Goal: Task Accomplishment & Management: Manage account settings

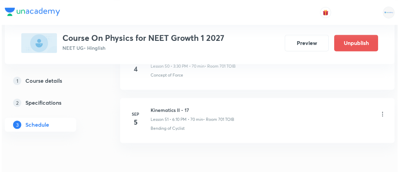
scroll to position [3059, 0]
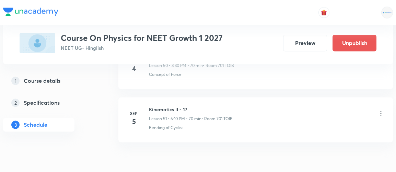
click at [382, 110] on icon at bounding box center [380, 113] width 7 height 7
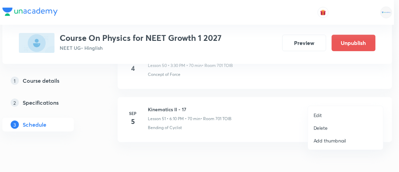
click at [317, 115] on p "Edit" at bounding box center [318, 115] width 9 height 7
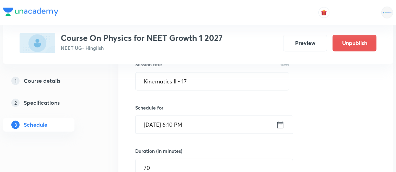
scroll to position [2791, 0]
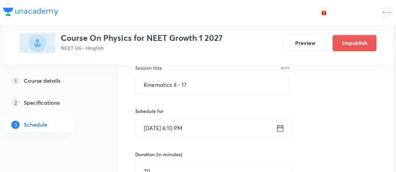
click at [281, 123] on icon at bounding box center [280, 128] width 9 height 10
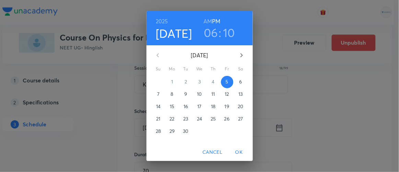
click at [171, 95] on p "8" at bounding box center [172, 94] width 3 height 7
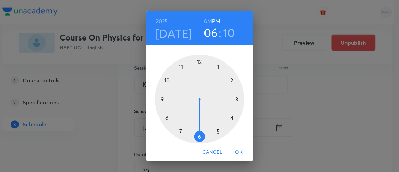
click at [242, 154] on span "OK" at bounding box center [239, 152] width 16 height 9
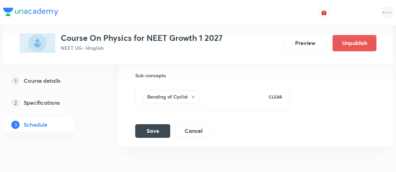
scroll to position [3003, 0]
click at [150, 123] on button "Save" at bounding box center [152, 130] width 35 height 14
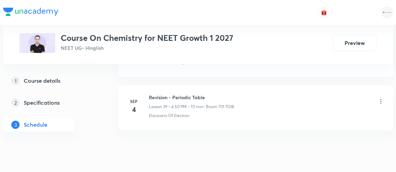
scroll to position [2449, 0]
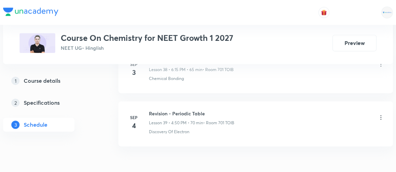
scroll to position [2420, 0]
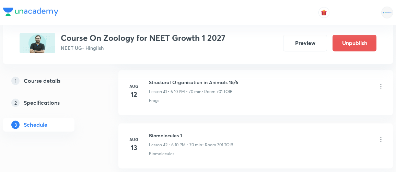
scroll to position [2971, 0]
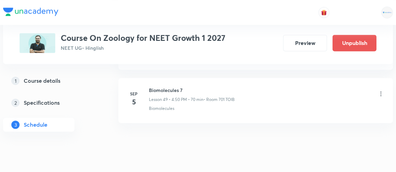
click at [382, 90] on icon at bounding box center [380, 93] width 7 height 7
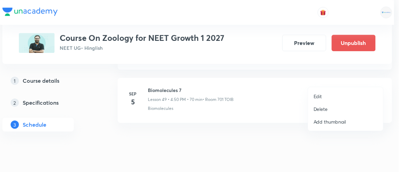
click at [243, 135] on div at bounding box center [199, 86] width 399 height 172
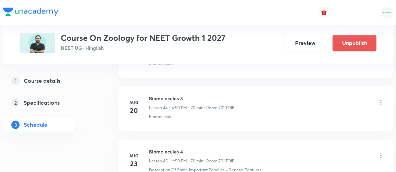
scroll to position [2696, 0]
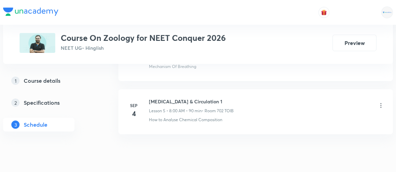
scroll to position [617, 0]
drag, startPoint x: 149, startPoint y: 99, endPoint x: 209, endPoint y: 98, distance: 60.4
click at [209, 98] on h6 "[MEDICAL_DATA] & Circulation 1" at bounding box center [191, 101] width 85 height 7
copy h6 "[MEDICAL_DATA] & Circulation 1"
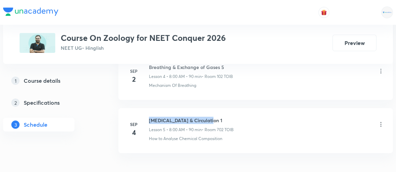
scroll to position [597, 0]
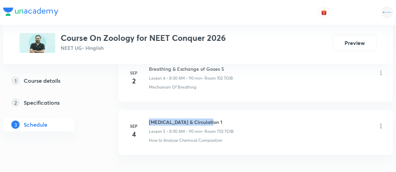
copy h6 "[MEDICAL_DATA] & Circulation 1"
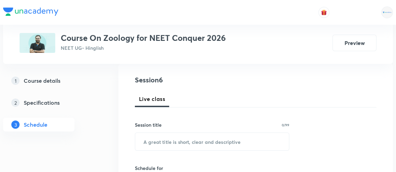
scroll to position [74, 0]
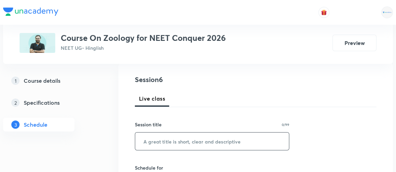
click at [178, 143] on input "text" at bounding box center [212, 140] width 154 height 17
paste input "Body Fluid & Circulation 1"
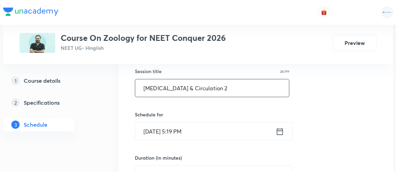
scroll to position [128, 0]
type input "Body Fluid & Circulation 2"
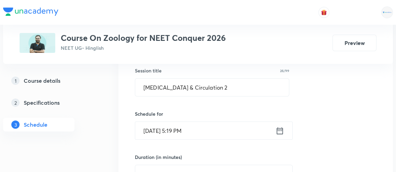
click at [277, 131] on icon at bounding box center [279, 131] width 9 height 10
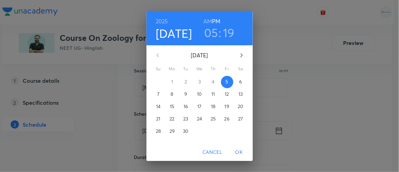
click at [239, 81] on p "6" at bounding box center [240, 81] width 3 height 7
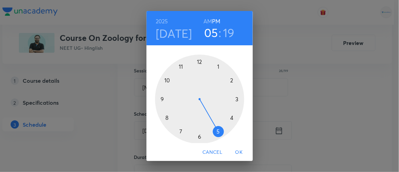
click at [204, 20] on h6 "AM" at bounding box center [207, 21] width 9 height 10
click at [197, 48] on div "1 2 3 4 5 6 7 8 9 10 11 12" at bounding box center [199, 97] width 106 height 105
click at [164, 117] on div at bounding box center [199, 99] width 89 height 89
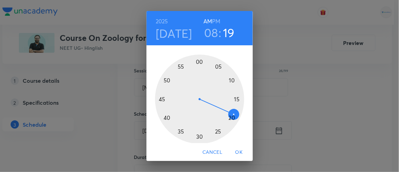
click at [197, 62] on div at bounding box center [199, 99] width 89 height 89
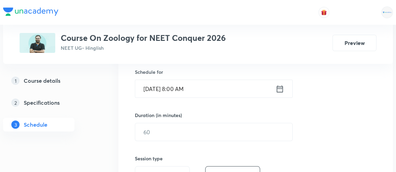
scroll to position [170, 0]
click at [143, 131] on input "text" at bounding box center [213, 131] width 157 height 17
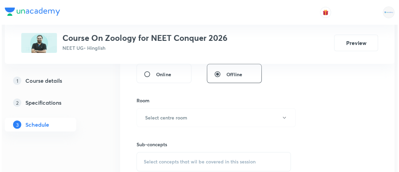
scroll to position [272, 0]
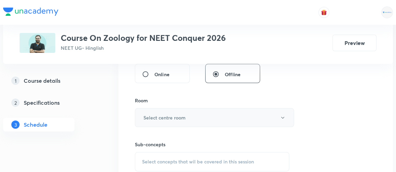
type input "90"
click at [175, 115] on h6 "Select centre room" at bounding box center [164, 117] width 42 height 7
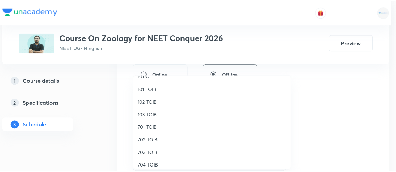
scroll to position [22, 0]
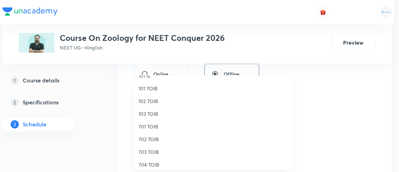
click at [148, 137] on span "702 TOIB" at bounding box center [214, 139] width 150 height 7
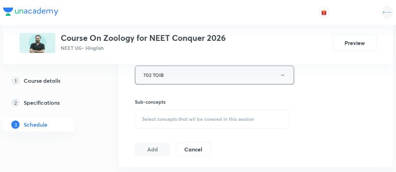
scroll to position [320, 0]
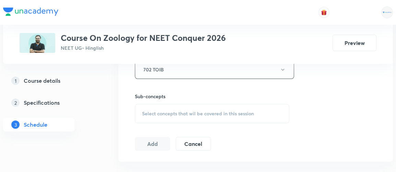
click at [174, 114] on span "Select concepts that wil be covered in this session" at bounding box center [198, 113] width 112 height 5
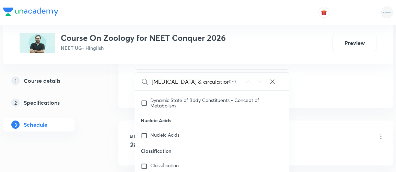
scroll to position [8741, 0]
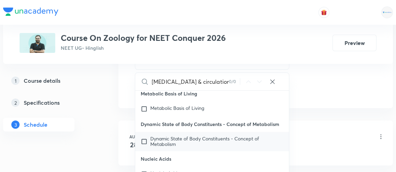
type input "body fluid & circulation"
click at [146, 137] on input "checkbox" at bounding box center [146, 141] width 10 height 11
checkbox input "true"
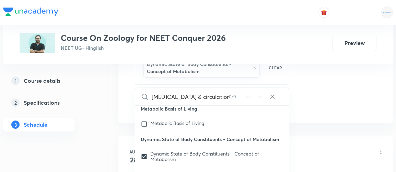
click at [98, 133] on div "Plus Courses Course On Zoology for NEET Conquer 2026 NEET UG • Hinglish Preview…" at bounding box center [198, 55] width 390 height 780
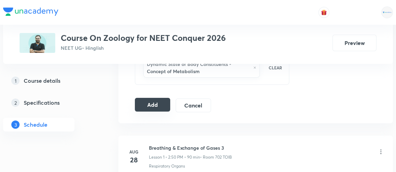
click at [155, 105] on button "Add" at bounding box center [152, 105] width 35 height 14
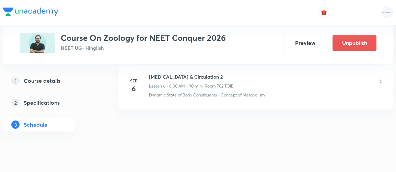
scroll to position [380, 0]
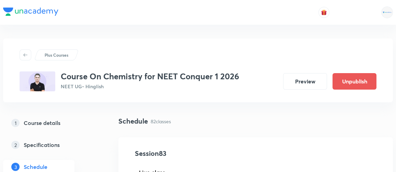
click at [246, 77] on div "Course On Chemistry for NEET Conquer 1 2026 NEET UG • Hinglish Preview Unpublish" at bounding box center [198, 81] width 357 height 20
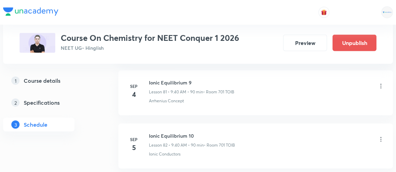
scroll to position [4701, 0]
drag, startPoint x: 149, startPoint y: 105, endPoint x: 208, endPoint y: 101, distance: 59.2
click at [208, 124] on li "Sep 5 Ionic Equilibrium 10 Lesson 82 • 9:40 AM • 90 min • Room 701 TOIB Ionic C…" at bounding box center [255, 146] width 274 height 45
copy h6 "Ionic Equilibrium 10"
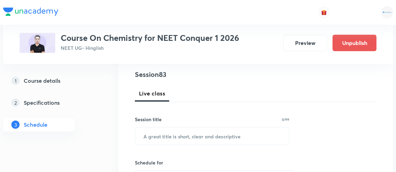
scroll to position [80, 0]
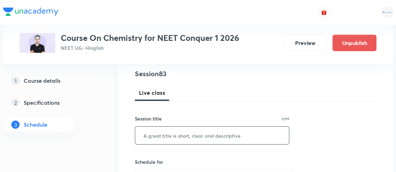
click at [195, 142] on input "text" at bounding box center [212, 135] width 154 height 17
paste input "Ionic Equilibrium 10"
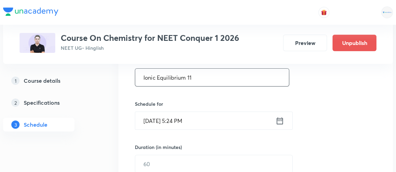
scroll to position [139, 0]
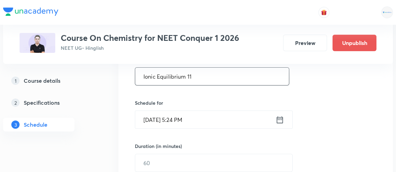
type input "Ionic Equilibrium 11"
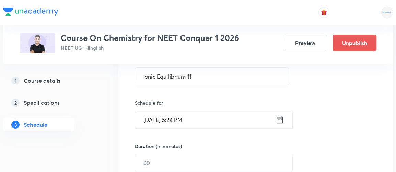
click at [278, 121] on icon at bounding box center [279, 120] width 9 height 10
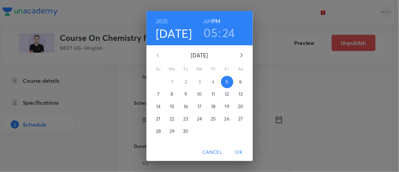
click at [239, 82] on p "6" at bounding box center [240, 81] width 3 height 7
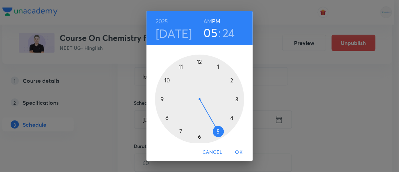
click at [204, 19] on h6 "AM" at bounding box center [207, 21] width 9 height 10
click at [159, 99] on div at bounding box center [199, 99] width 89 height 89
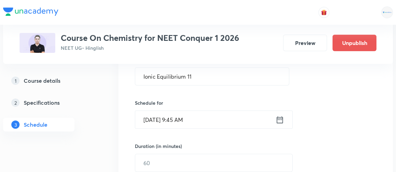
click at [280, 118] on icon at bounding box center [280, 119] width 6 height 7
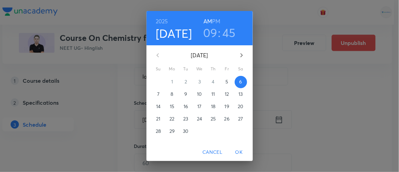
click at [232, 31] on h3 "45" at bounding box center [228, 32] width 13 height 14
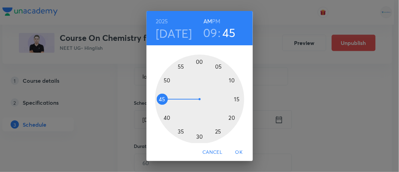
click at [164, 117] on div at bounding box center [199, 99] width 89 height 89
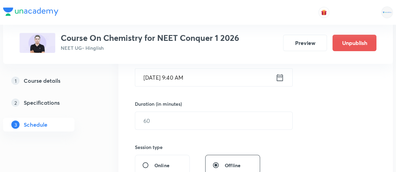
scroll to position [181, 0]
click at [161, 121] on input "text" at bounding box center [213, 120] width 157 height 17
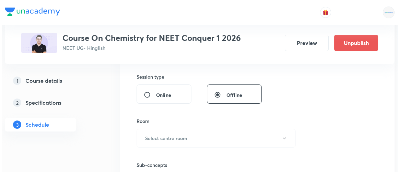
scroll to position [253, 0]
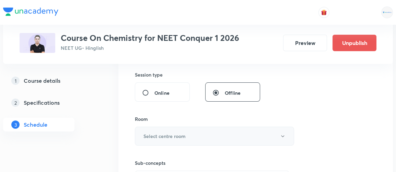
type input "90"
click at [160, 135] on h6 "Select centre room" at bounding box center [164, 135] width 42 height 7
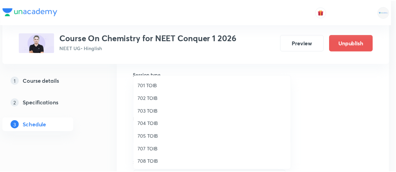
scroll to position [63, 0]
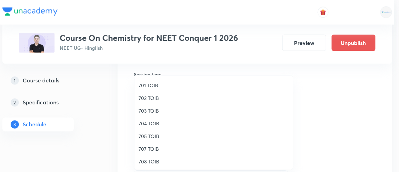
click at [151, 149] on span "707 TOIB" at bounding box center [214, 148] width 150 height 7
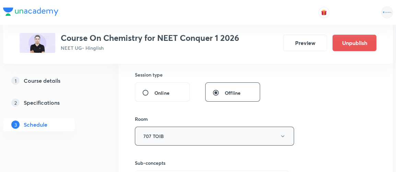
click at [170, 129] on button "707 TOIB" at bounding box center [214, 136] width 159 height 19
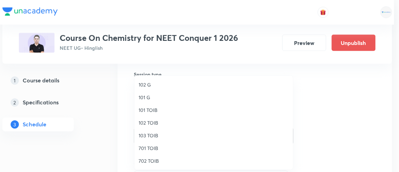
click at [148, 147] on span "701 TOIB" at bounding box center [214, 147] width 150 height 7
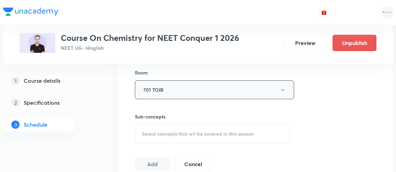
scroll to position [301, 0]
click at [184, 131] on span "Select concepts that wil be covered in this session" at bounding box center [198, 132] width 112 height 5
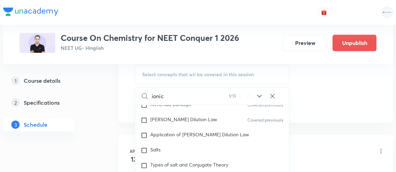
scroll to position [2378, 0]
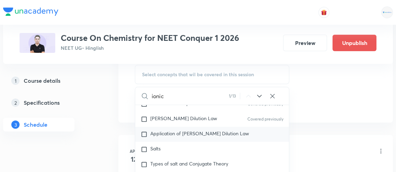
type input "ionic"
click at [174, 130] on span "Application of Ostwald's Dilution Law" at bounding box center [199, 133] width 99 height 7
checkbox input "true"
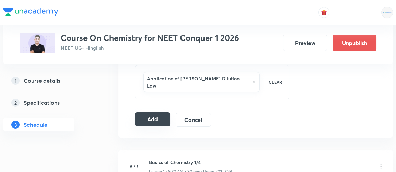
click at [155, 115] on button "Add" at bounding box center [152, 119] width 35 height 14
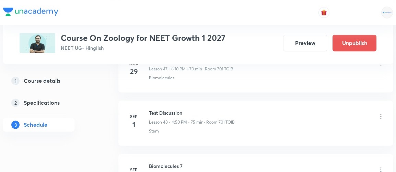
scroll to position [2971, 0]
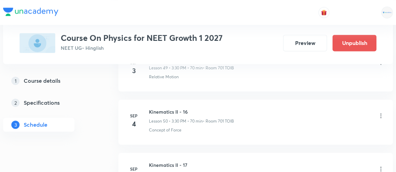
scroll to position [3077, 0]
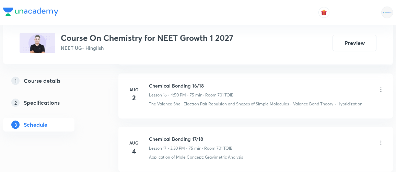
scroll to position [2449, 0]
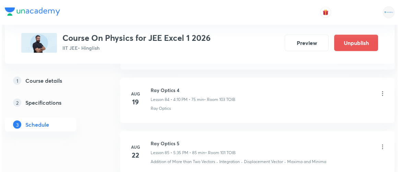
scroll to position [5095, 0]
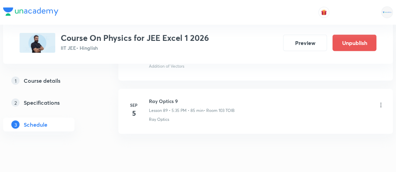
click at [379, 102] on icon at bounding box center [380, 105] width 7 height 7
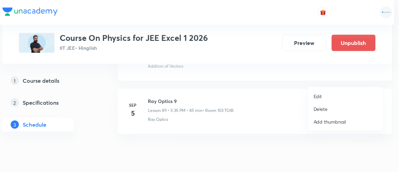
click at [320, 93] on p "Edit" at bounding box center [318, 96] width 9 height 7
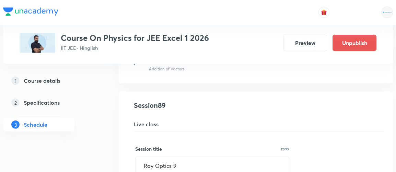
scroll to position [4739, 0]
click at [246, 157] on input "Ray Optics 9" at bounding box center [212, 165] width 153 height 17
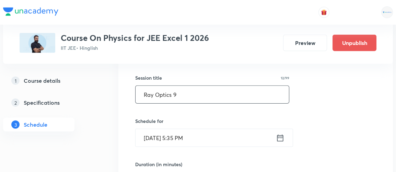
scroll to position [4810, 0]
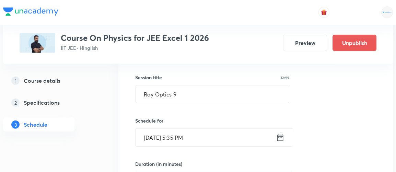
click at [281, 133] on icon at bounding box center [280, 138] width 9 height 10
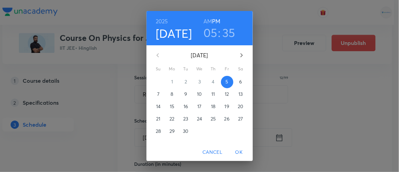
click at [171, 94] on p "8" at bounding box center [172, 94] width 3 height 7
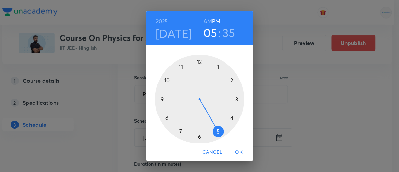
click at [244, 152] on span "OK" at bounding box center [239, 152] width 16 height 9
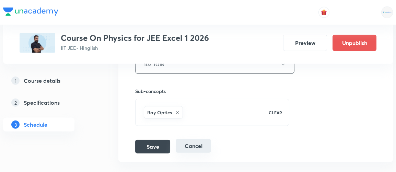
scroll to position [5013, 0]
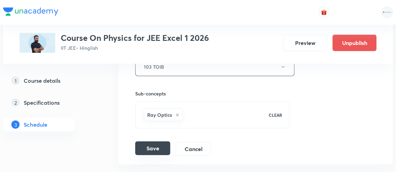
click at [151, 141] on button "Save" at bounding box center [152, 148] width 35 height 14
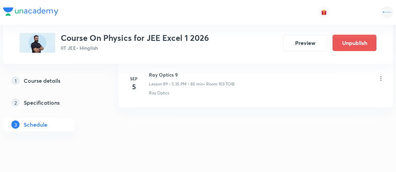
scroll to position [4782, 0]
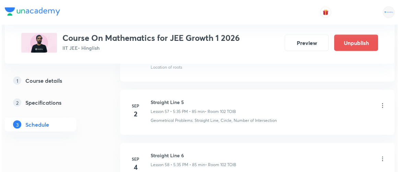
scroll to position [3500, 0]
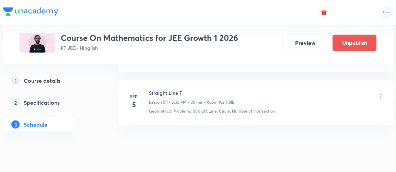
click at [382, 93] on icon at bounding box center [380, 96] width 7 height 7
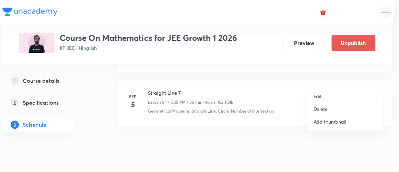
click at [308, 99] on li "Edit" at bounding box center [345, 96] width 75 height 13
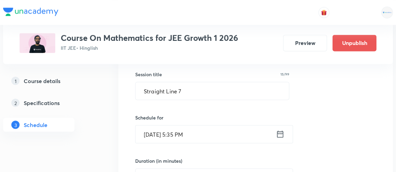
scroll to position [3209, 0]
click at [282, 130] on icon at bounding box center [280, 135] width 9 height 10
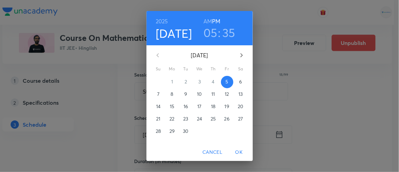
click at [239, 82] on p "6" at bounding box center [240, 81] width 3 height 7
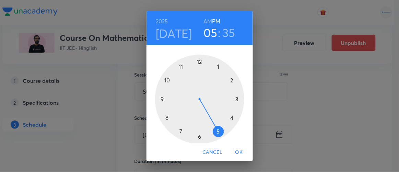
click at [239, 153] on span "OK" at bounding box center [239, 152] width 16 height 9
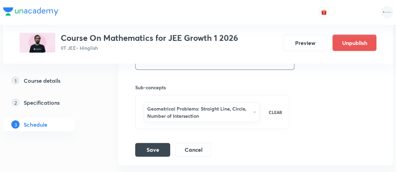
scroll to position [3455, 0]
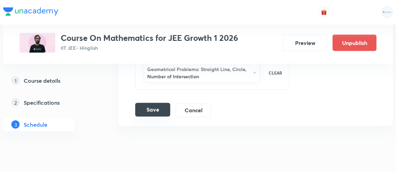
click at [153, 103] on button "Save" at bounding box center [152, 110] width 35 height 14
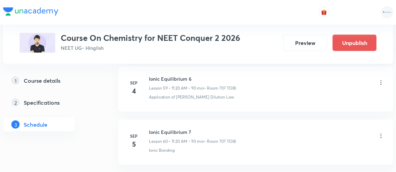
scroll to position [3534, 0]
drag, startPoint x: 149, startPoint y: 115, endPoint x: 193, endPoint y: 113, distance: 44.6
click at [193, 128] on h6 "Ionic Equilibrium 7" at bounding box center [192, 131] width 87 height 7
copy h6 "Ionic Equilibrium 7"
click at [269, 128] on div "Ionic Equilibrium 7 Lesson 60 • 11:20 AM • 90 min • Room 707 TOIB" at bounding box center [266, 136] width 235 height 16
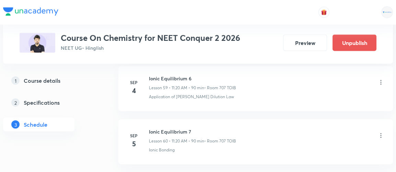
click at [269, 128] on div "Ionic Equilibrium 7 Lesson 60 • 11:20 AM • 90 min • Room 707 TOIB" at bounding box center [266, 136] width 235 height 16
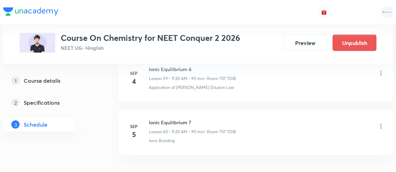
scroll to position [3540, 0]
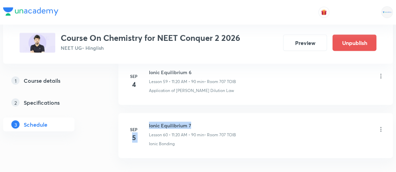
drag, startPoint x: 148, startPoint y: 109, endPoint x: 194, endPoint y: 105, distance: 46.1
click at [194, 122] on div "Sep 5 Ionic Equilibrium 7 Lesson 60 • 11:20 AM • 90 min • Room 707 TOIB Ionic B…" at bounding box center [255, 134] width 257 height 25
drag, startPoint x: 148, startPoint y: 107, endPoint x: 200, endPoint y: 105, distance: 51.8
click at [200, 122] on div "Sep 5 Ionic Equilibrium 7 Lesson 60 • 11:20 AM • 90 min • Room 707 TOIB Ionic B…" at bounding box center [255, 134] width 257 height 25
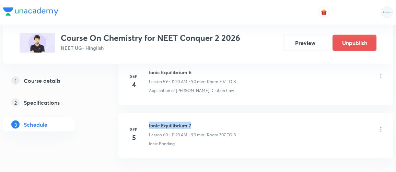
copy h6 "Ionic Equilibrium 7"
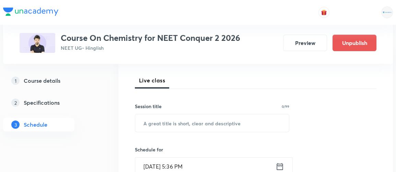
scroll to position [93, 0]
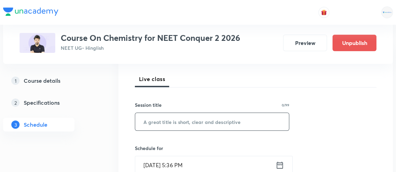
click at [201, 126] on input "text" at bounding box center [212, 121] width 154 height 17
paste input "Ionic Equilibrium 7"
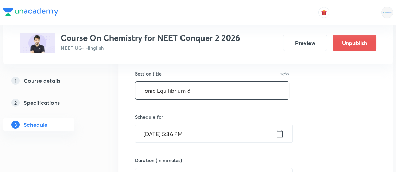
scroll to position [127, 0]
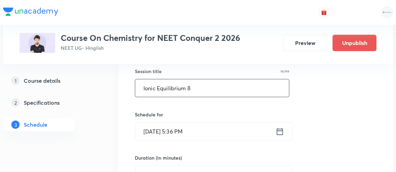
type input "Ionic Equilibrium 8"
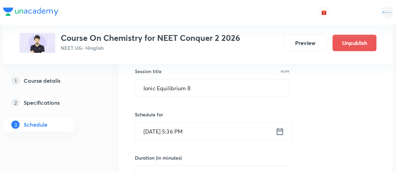
click at [199, 129] on input "Sep 5, 2025, 5:36 PM" at bounding box center [205, 130] width 140 height 17
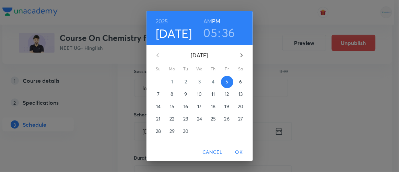
click at [239, 81] on p "6" at bounding box center [240, 81] width 3 height 7
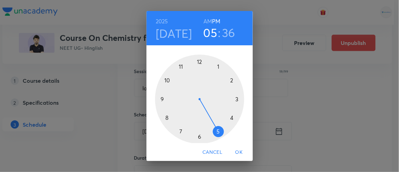
click at [204, 21] on h6 "AM" at bounding box center [207, 21] width 9 height 10
click at [179, 67] on div at bounding box center [199, 99] width 89 height 89
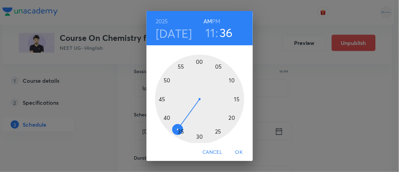
click at [227, 117] on div at bounding box center [199, 99] width 89 height 89
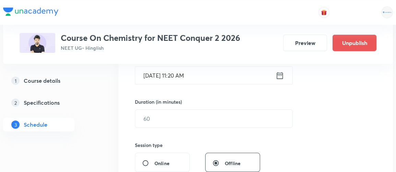
scroll to position [185, 0]
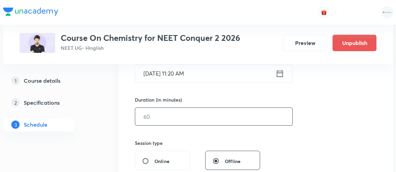
click at [178, 119] on input "text" at bounding box center [213, 116] width 157 height 17
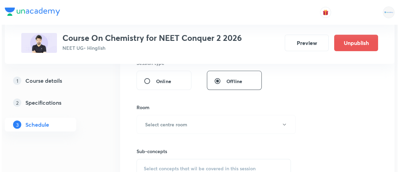
scroll to position [266, 0]
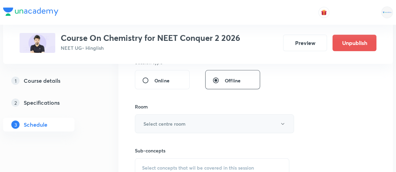
type input "90"
click at [170, 125] on h6 "Select centre room" at bounding box center [164, 123] width 42 height 7
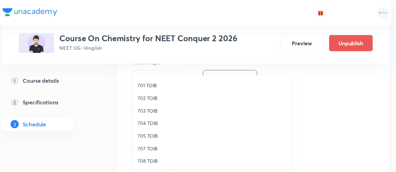
scroll to position [63, 0]
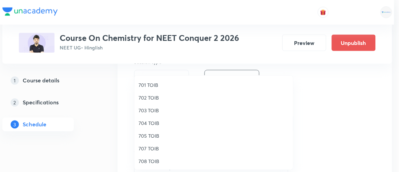
click at [146, 143] on li "707 TOIB" at bounding box center [213, 148] width 159 height 13
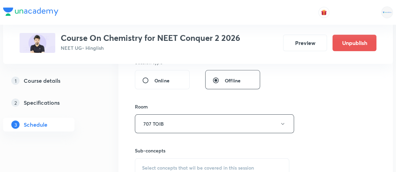
click at [156, 166] on span "Select concepts that wil be covered in this session" at bounding box center [198, 167] width 112 height 5
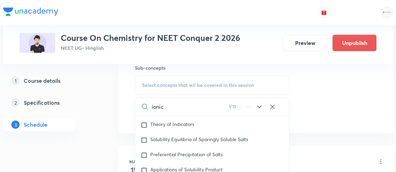
scroll to position [349, 0]
type input "ionic"
click at [260, 104] on icon at bounding box center [259, 105] width 4 height 3
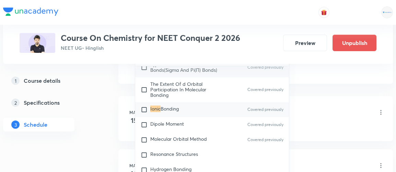
scroll to position [2980, 0]
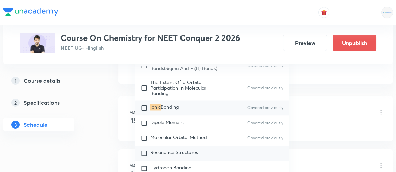
click at [146, 150] on input "checkbox" at bounding box center [146, 153] width 10 height 7
checkbox input "true"
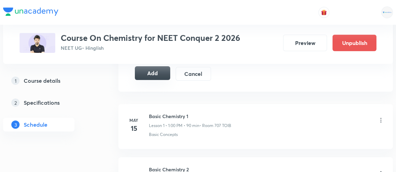
click at [152, 69] on button "Add" at bounding box center [152, 73] width 35 height 14
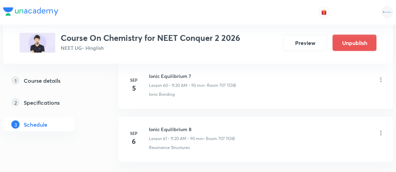
scroll to position [3276, 0]
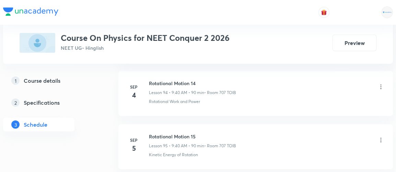
scroll to position [5407, 0]
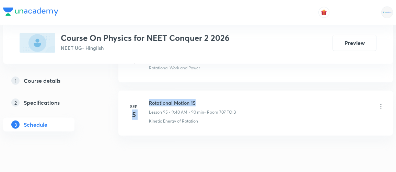
drag, startPoint x: 148, startPoint y: 76, endPoint x: 210, endPoint y: 70, distance: 62.4
click at [210, 91] on li "Sep 5 Rotational Motion 15 Lesson 95 • 9:40 AM • 90 min • Room 707 TOIB Kinetic…" at bounding box center [255, 113] width 274 height 45
copy div "5 Rotational Motion 15"
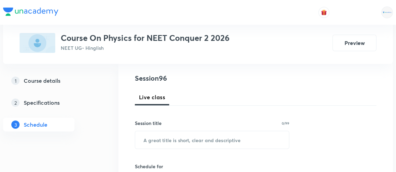
scroll to position [77, 0]
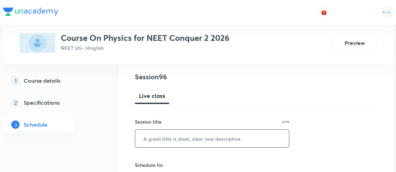
click at [163, 140] on input "text" at bounding box center [212, 138] width 154 height 17
paste input "5 Rotational Motion 15"
click at [150, 138] on input "5 Rotational Motion 15" at bounding box center [212, 138] width 154 height 17
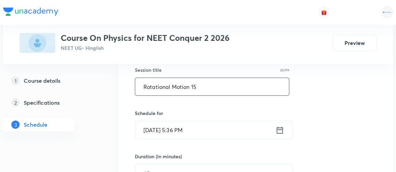
scroll to position [129, 0]
type input "Rotational Motion 15"
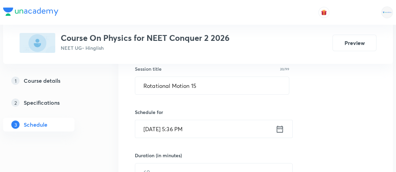
click at [282, 128] on icon at bounding box center [280, 128] width 6 height 7
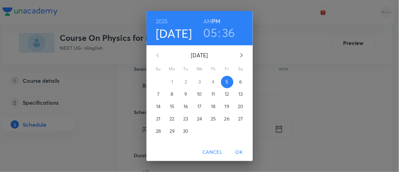
click at [239, 83] on p "6" at bounding box center [240, 81] width 3 height 7
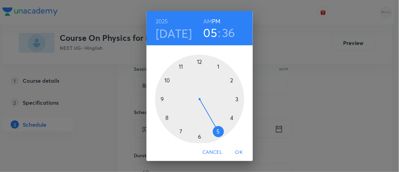
click at [204, 22] on h6 "AM" at bounding box center [207, 21] width 9 height 10
click at [159, 100] on div at bounding box center [199, 99] width 89 height 89
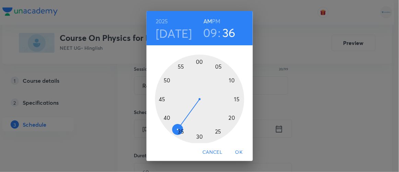
click at [165, 119] on div at bounding box center [199, 99] width 89 height 89
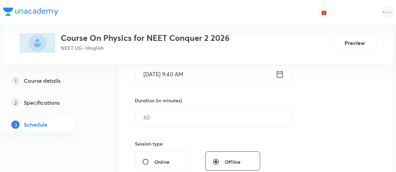
scroll to position [187, 0]
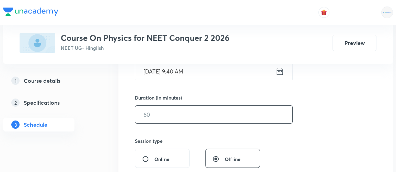
click at [148, 117] on input "text" at bounding box center [213, 114] width 157 height 17
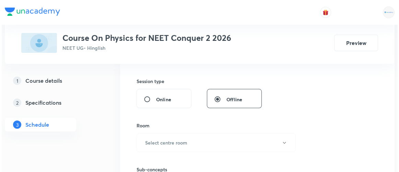
scroll to position [247, 0]
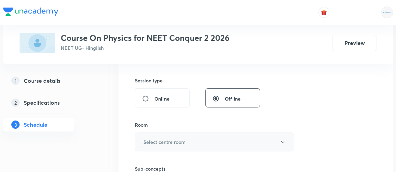
type input "90"
click at [155, 140] on h6 "Select centre room" at bounding box center [164, 141] width 42 height 7
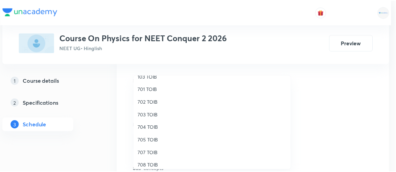
scroll to position [63, 0]
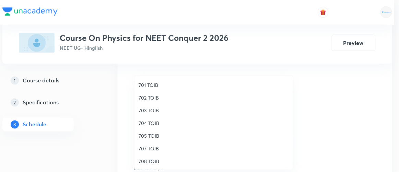
click at [140, 149] on span "707 TOIB" at bounding box center [214, 148] width 150 height 7
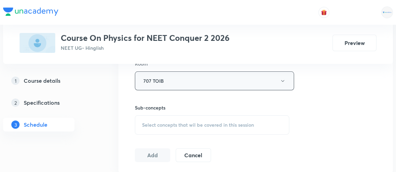
scroll to position [315, 0]
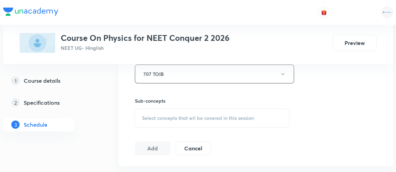
click at [171, 116] on span "Select concepts that wil be covered in this session" at bounding box center [198, 117] width 112 height 5
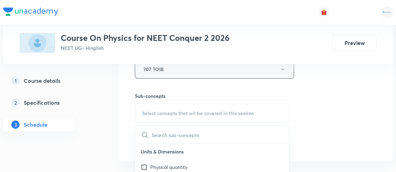
scroll to position [320, 0]
type input "o"
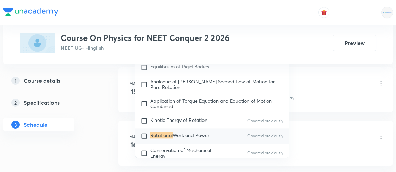
scroll to position [432, 0]
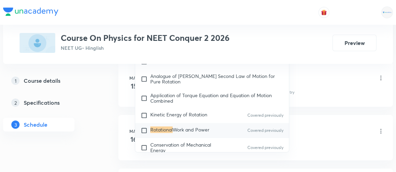
type input "rotational"
click at [144, 127] on input "checkbox" at bounding box center [146, 130] width 10 height 7
checkbox input "true"
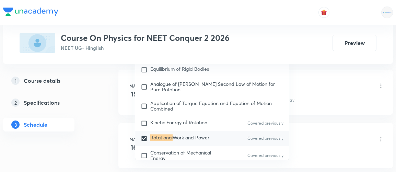
click at [92, 127] on div "1 Course details 2 Specifications 3 Schedule" at bounding box center [49, 107] width 93 height 66
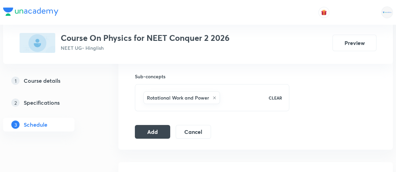
scroll to position [340, 0]
click at [152, 126] on button "Add" at bounding box center [152, 131] width 35 height 14
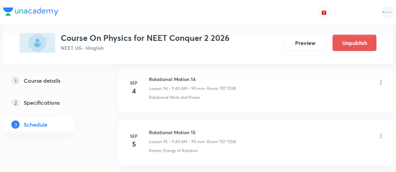
scroll to position [5146, 0]
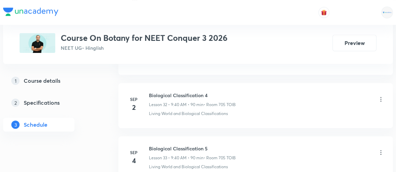
scroll to position [2061, 0]
drag, startPoint x: 149, startPoint y: 138, endPoint x: 234, endPoint y: 130, distance: 86.1
click at [234, 137] on li "[DATE] Biological Classification 5 Lesson 33 • 9:40 AM • 90 min • Room 705 TOIB…" at bounding box center [255, 159] width 274 height 45
copy h6 "Biological Classification 5"
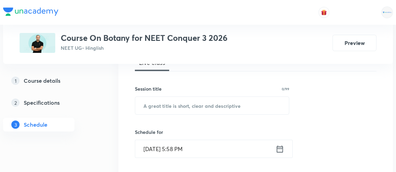
scroll to position [110, 0]
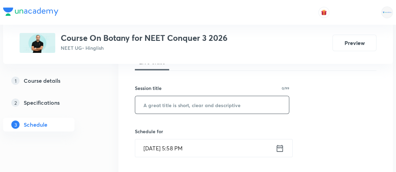
click at [231, 99] on input "text" at bounding box center [212, 104] width 154 height 17
paste input "Biological Classification 5"
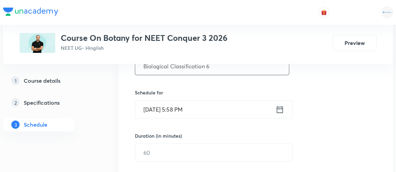
scroll to position [153, 0]
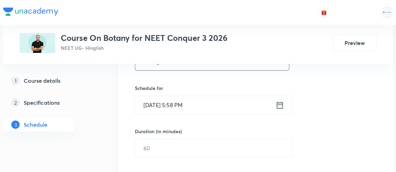
type input "Biological Classification 6"
click at [280, 105] on icon at bounding box center [279, 105] width 9 height 10
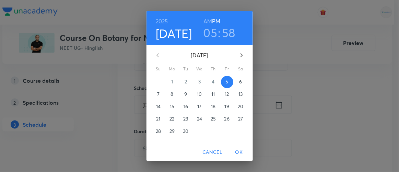
click at [239, 83] on p "6" at bounding box center [240, 81] width 3 height 7
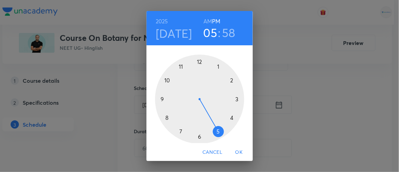
click at [206, 24] on h6 "AM" at bounding box center [207, 21] width 9 height 10
click at [159, 98] on div at bounding box center [199, 99] width 89 height 89
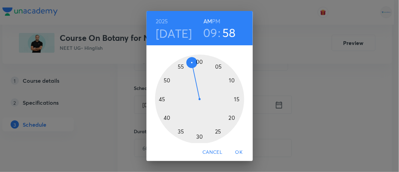
click at [164, 118] on div at bounding box center [199, 99] width 89 height 89
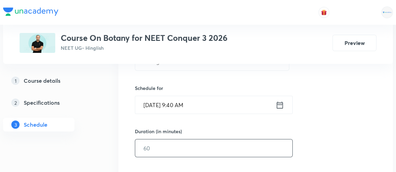
click at [158, 147] on input "text" at bounding box center [213, 147] width 157 height 17
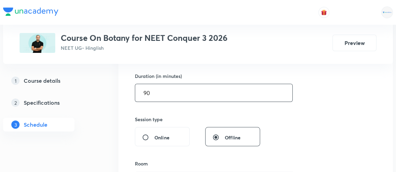
scroll to position [215, 0]
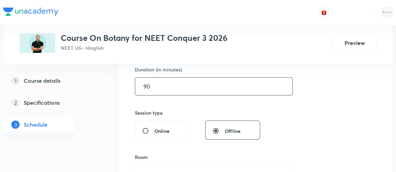
type input "90"
click at [188, 119] on div "Session type Online Offline" at bounding box center [197, 124] width 125 height 31
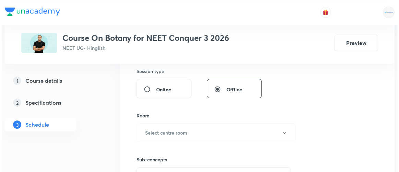
scroll to position [261, 0]
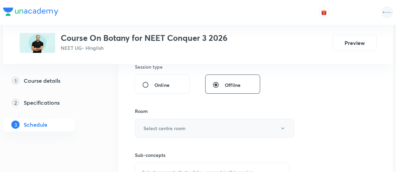
click at [171, 129] on h6 "Select centre room" at bounding box center [164, 128] width 42 height 7
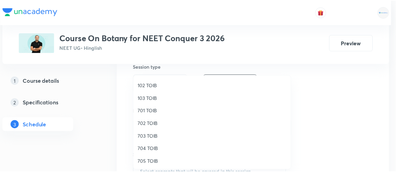
scroll to position [51, 0]
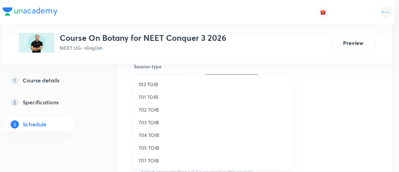
click at [146, 147] on span "705 TOIB" at bounding box center [214, 147] width 150 height 7
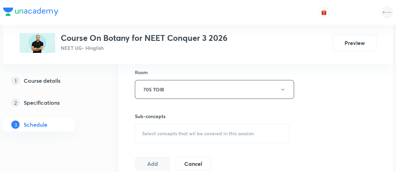
scroll to position [301, 0]
click at [179, 130] on span "Select concepts that wil be covered in this session" at bounding box center [198, 131] width 112 height 5
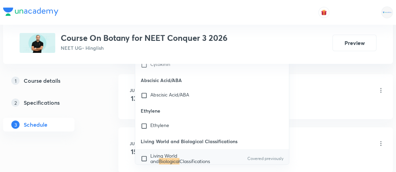
scroll to position [421, 0]
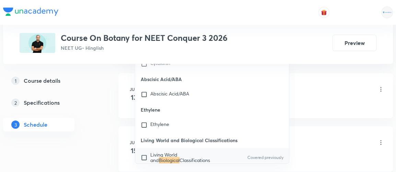
type input "biological"
click at [145, 152] on input "checkbox" at bounding box center [146, 157] width 10 height 11
checkbox input "true"
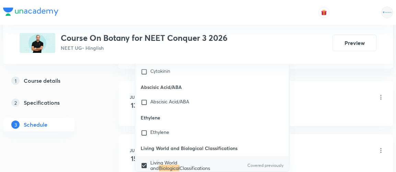
click at [84, 121] on div "1 Course details 2 Specifications 3 Schedule" at bounding box center [49, 107] width 93 height 66
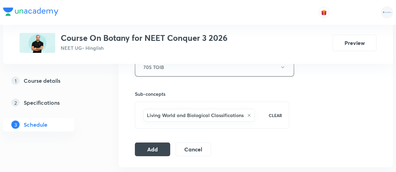
scroll to position [321, 0]
click at [157, 146] on button "Add" at bounding box center [152, 149] width 35 height 14
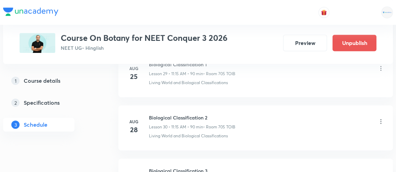
scroll to position [1863, 0]
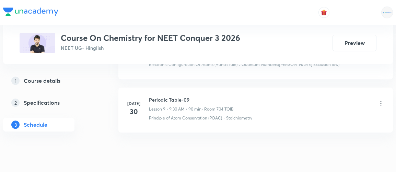
scroll to position [830, 0]
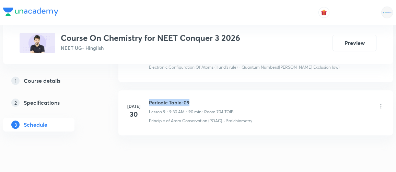
drag, startPoint x: 149, startPoint y: 97, endPoint x: 207, endPoint y: 96, distance: 58.7
click at [207, 99] on h6 "Periodic Table-09" at bounding box center [191, 102] width 85 height 7
copy h6 "Periodic Table-09"
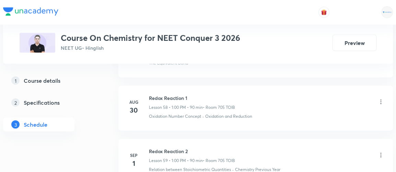
scroll to position [3626, 0]
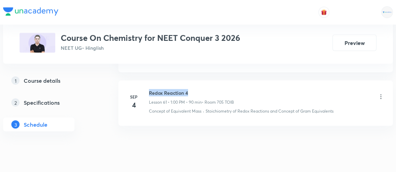
drag, startPoint x: 149, startPoint y: 75, endPoint x: 205, endPoint y: 72, distance: 56.7
click at [205, 89] on h6 "Redox Reaction 4" at bounding box center [191, 92] width 85 height 7
copy h6 "Redox Reaction 4"
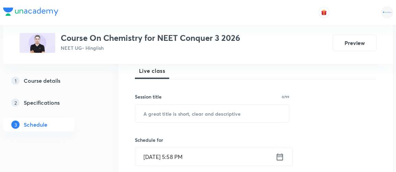
scroll to position [104, 0]
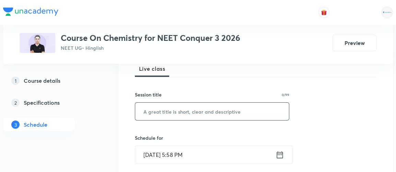
click at [157, 116] on input "text" at bounding box center [212, 111] width 154 height 17
paste input "Redox Reaction 4"
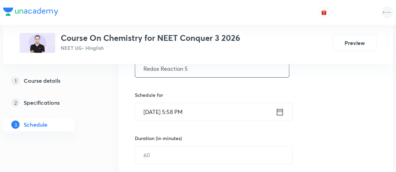
scroll to position [146, 0]
type input "Redox Reaction 5"
click at [280, 112] on icon at bounding box center [279, 112] width 9 height 10
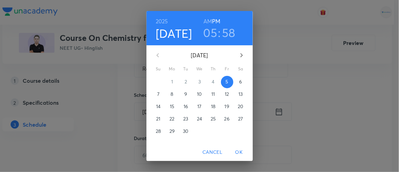
click at [239, 84] on p "6" at bounding box center [240, 81] width 3 height 7
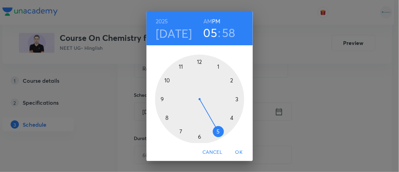
click at [205, 24] on h6 "AM" at bounding box center [207, 21] width 9 height 10
click at [177, 66] on div at bounding box center [199, 99] width 89 height 89
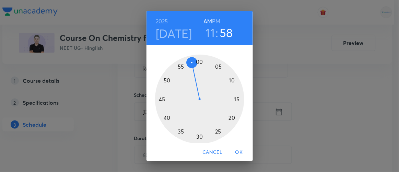
click at [230, 118] on div at bounding box center [199, 99] width 89 height 89
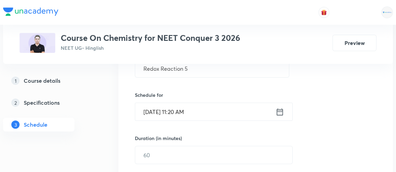
click at [279, 109] on icon at bounding box center [279, 112] width 9 height 10
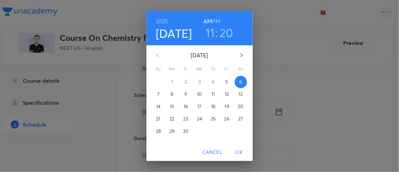
click at [215, 21] on h6 "PM" at bounding box center [216, 21] width 8 height 10
click at [210, 37] on h3 "11" at bounding box center [210, 32] width 9 height 14
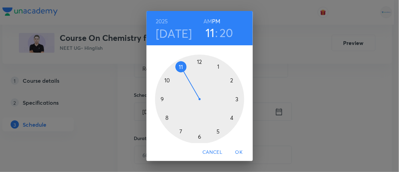
click at [216, 68] on div at bounding box center [199, 99] width 89 height 89
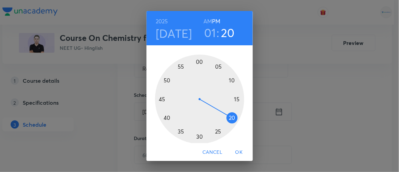
click at [196, 61] on div at bounding box center [199, 99] width 89 height 89
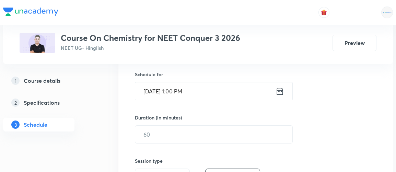
scroll to position [167, 0]
click at [159, 135] on input "text" at bounding box center [213, 134] width 157 height 17
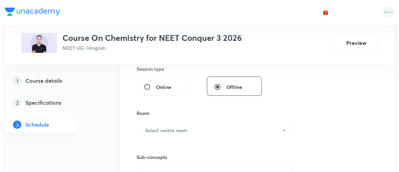
scroll to position [259, 0]
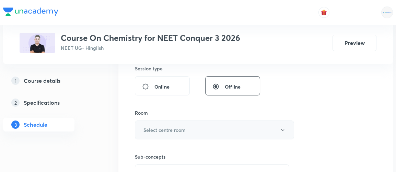
type input "90"
click at [161, 131] on h6 "Select centre room" at bounding box center [164, 129] width 42 height 7
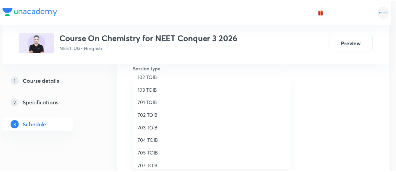
scroll to position [45, 0]
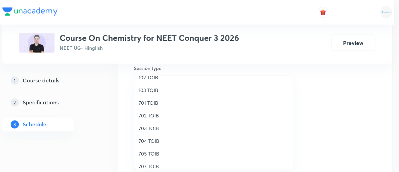
click at [151, 154] on span "705 TOIB" at bounding box center [214, 153] width 150 height 7
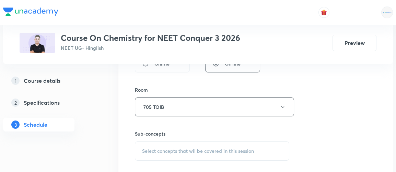
scroll to position [284, 0]
click at [160, 147] on span "Select concepts that wil be covered in this session" at bounding box center [198, 149] width 112 height 5
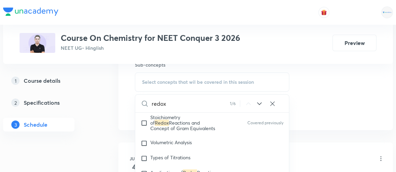
scroll to position [2678, 0]
type input "redox"
click at [175, 139] on span "Volumetric Analysis" at bounding box center [171, 142] width 42 height 7
checkbox input "true"
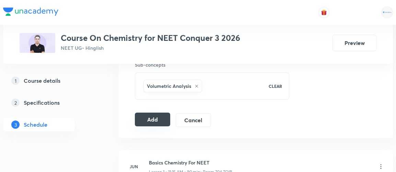
click at [154, 115] on button "Add" at bounding box center [152, 120] width 35 height 14
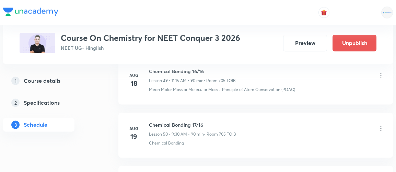
scroll to position [3365, 0]
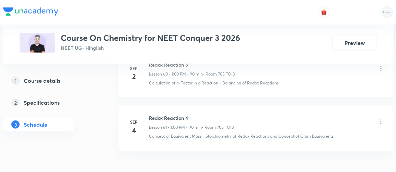
scroll to position [3600, 0]
drag, startPoint x: 149, startPoint y: 101, endPoint x: 198, endPoint y: 96, distance: 50.0
click at [198, 107] on li "[DATE] Redox Reaction 4 Lesson 61 • 1:00 PM • 90 min • Room 705 TOIB Concept of…" at bounding box center [255, 129] width 274 height 45
drag, startPoint x: 150, startPoint y: 100, endPoint x: 196, endPoint y: 100, distance: 46.7
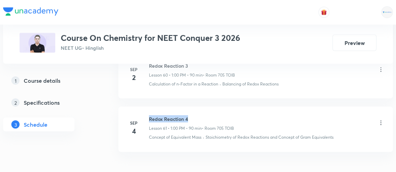
click at [196, 115] on h6 "Redox Reaction 4" at bounding box center [191, 118] width 85 height 7
copy h6 "Redox Reaction 4"
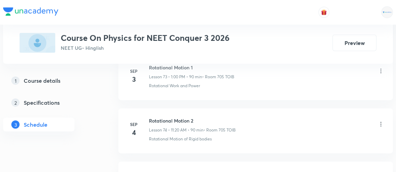
scroll to position [4354, 0]
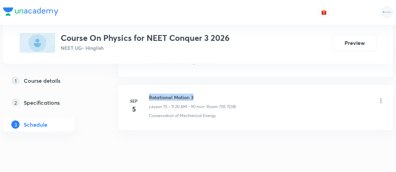
drag, startPoint x: 149, startPoint y: 77, endPoint x: 210, endPoint y: 71, distance: 60.9
click at [210, 94] on h6 "Rotational Motion 3" at bounding box center [192, 97] width 87 height 7
copy h6 "Rotational Motion 3"
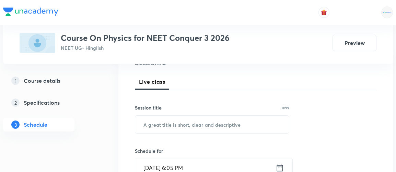
scroll to position [89, 0]
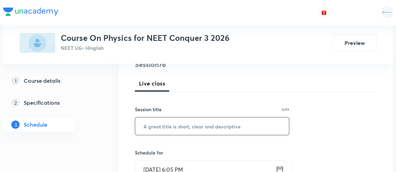
click at [164, 128] on input "text" at bounding box center [212, 125] width 154 height 17
paste input "Rotational Motion 3"
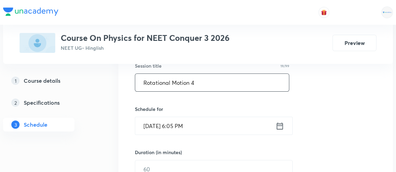
scroll to position [132, 0]
type input "Rotational Motion 4"
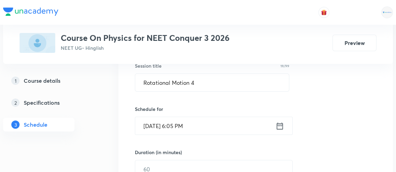
click at [280, 125] on icon at bounding box center [279, 126] width 9 height 10
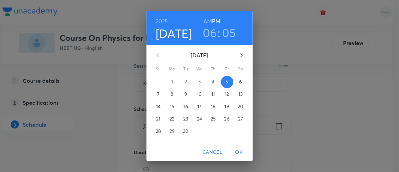
click at [239, 82] on p "6" at bounding box center [240, 81] width 3 height 7
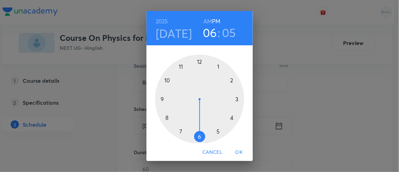
click at [205, 23] on h6 "AM" at bounding box center [207, 21] width 9 height 10
click at [180, 67] on div at bounding box center [199, 99] width 89 height 89
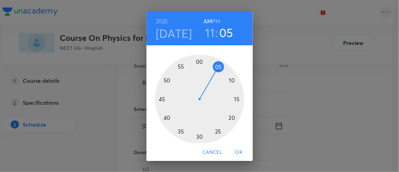
click at [230, 116] on div at bounding box center [199, 99] width 89 height 89
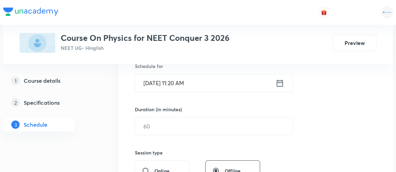
scroll to position [176, 0]
click at [167, 130] on input "text" at bounding box center [213, 125] width 157 height 17
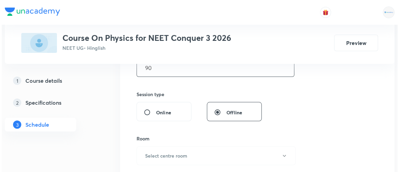
scroll to position [273, 0]
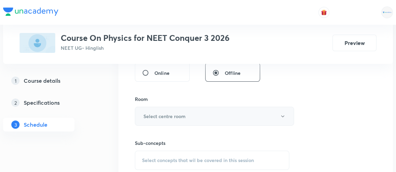
type input "90"
click at [169, 108] on button "Select centre room" at bounding box center [214, 116] width 159 height 19
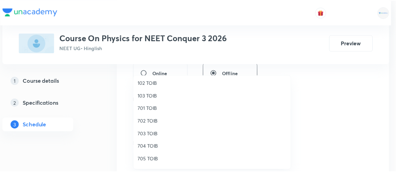
scroll to position [42, 0]
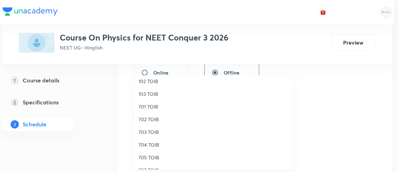
click at [148, 155] on span "705 TOIB" at bounding box center [214, 157] width 150 height 7
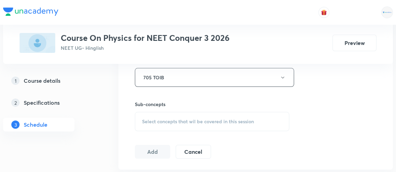
scroll to position [312, 0]
click at [173, 122] on span "Select concepts that wil be covered in this session" at bounding box center [198, 121] width 112 height 5
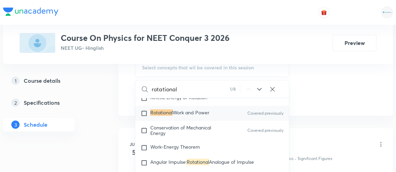
scroll to position [2320, 0]
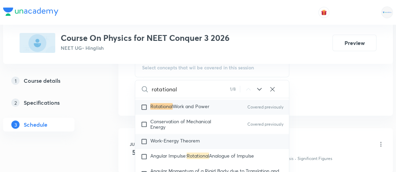
type input "rotational"
click at [156, 137] on span "Work-Energy Theorem" at bounding box center [174, 140] width 49 height 7
checkbox input "true"
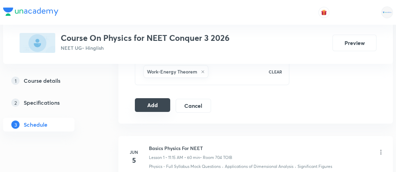
click at [157, 103] on button "Add" at bounding box center [152, 105] width 35 height 14
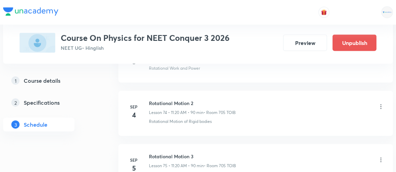
scroll to position [4093, 0]
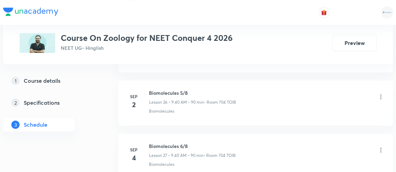
scroll to position [1806, 0]
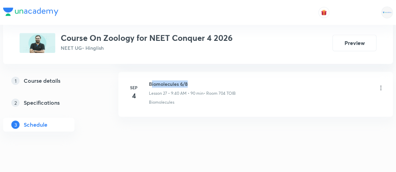
drag, startPoint x: 151, startPoint y: 74, endPoint x: 203, endPoint y: 67, distance: 52.3
click at [203, 72] on li "[DATE] Biomolecules 6/8 Lesson 27 • 9:40 AM • 90 min • Room 704 TOIB Biomolecul…" at bounding box center [255, 94] width 274 height 45
drag, startPoint x: 150, startPoint y: 76, endPoint x: 188, endPoint y: 72, distance: 38.2
click at [188, 80] on h6 "Biomolecules 6/8" at bounding box center [192, 83] width 87 height 7
copy h6 "Biomolecules 6/8"
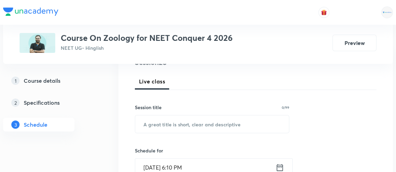
scroll to position [94, 0]
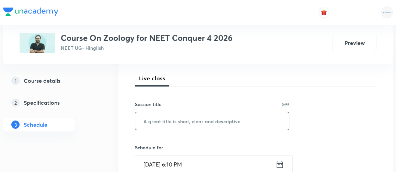
click at [195, 121] on input "text" at bounding box center [212, 120] width 154 height 17
paste input "Biomolecules 6/8"
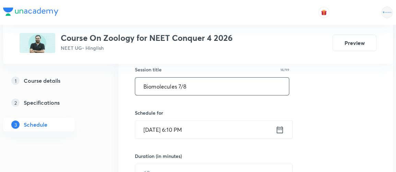
scroll to position [129, 0]
type input "Biomolecules 7/8"
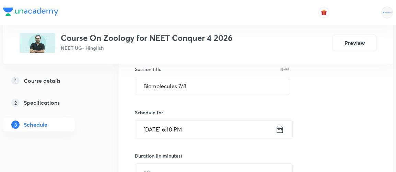
click at [281, 130] on icon at bounding box center [279, 130] width 9 height 10
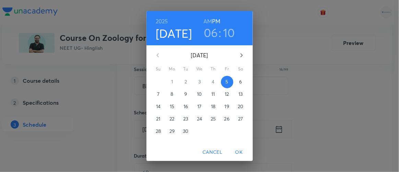
click at [239, 80] on p "6" at bounding box center [240, 81] width 3 height 7
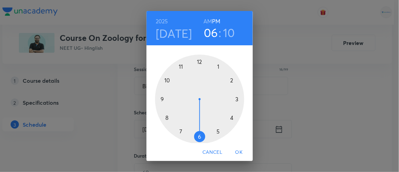
click at [207, 21] on h6 "AM" at bounding box center [207, 21] width 9 height 10
click at [178, 67] on div at bounding box center [199, 99] width 89 height 89
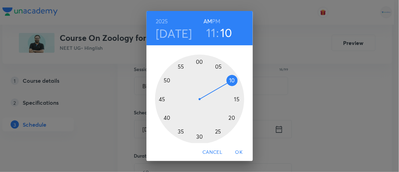
click at [228, 119] on div at bounding box center [199, 99] width 89 height 89
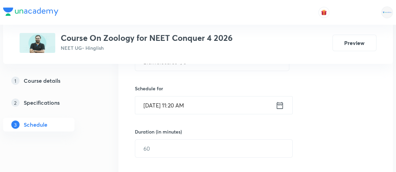
scroll to position [166, 0]
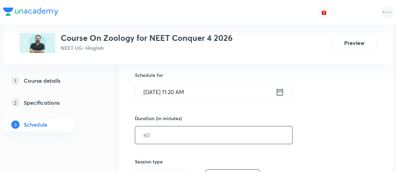
click at [191, 134] on input "text" at bounding box center [213, 134] width 157 height 17
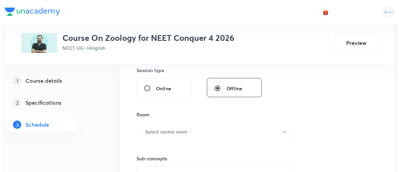
scroll to position [258, 0]
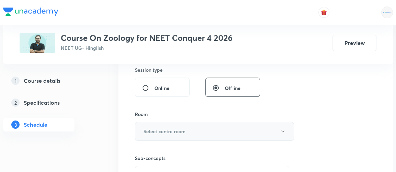
type input "90"
click at [214, 135] on button "Select centre room" at bounding box center [214, 131] width 159 height 19
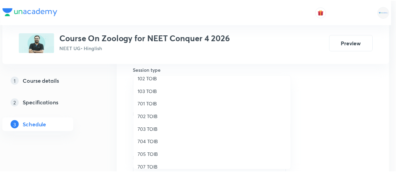
scroll to position [46, 0]
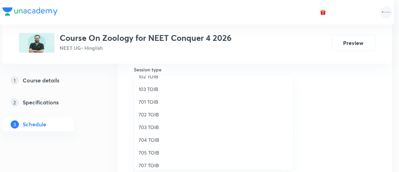
click at [148, 141] on span "704 TOIB" at bounding box center [214, 139] width 150 height 7
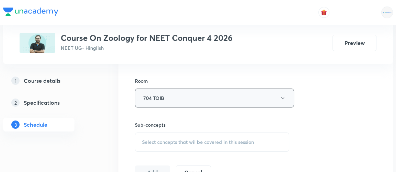
scroll to position [303, 0]
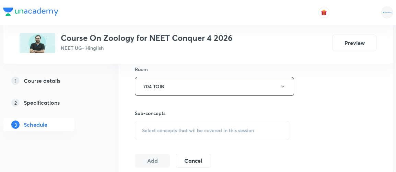
click at [183, 133] on div "Select concepts that wil be covered in this session" at bounding box center [212, 130] width 154 height 19
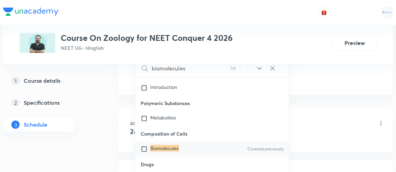
scroll to position [13691, 0]
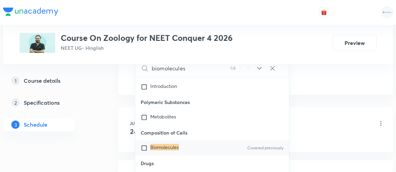
type input "biomolecules"
click at [141, 144] on input "checkbox" at bounding box center [146, 147] width 10 height 7
checkbox input "true"
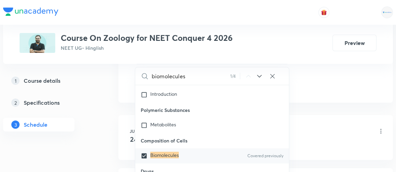
click at [118, 137] on li "Jun 24 Animal Kingdom 1/10 Lesson 1 • 1:00 PM • 60 min • Room 103 TOIB Kingdom …" at bounding box center [255, 137] width 274 height 45
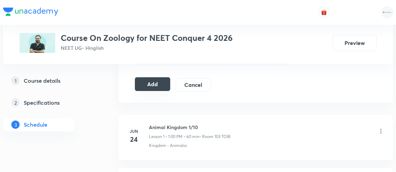
click at [163, 78] on button "Add" at bounding box center [152, 84] width 35 height 14
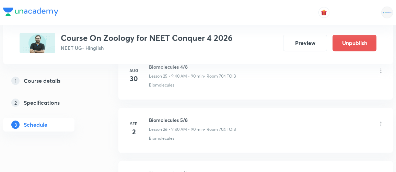
scroll to position [1545, 0]
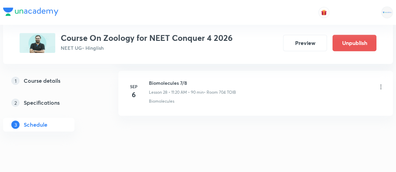
click at [378, 83] on icon at bounding box center [380, 86] width 7 height 7
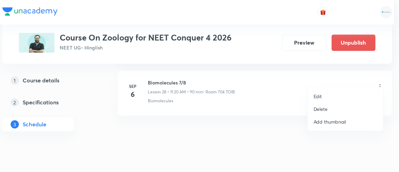
click at [314, 98] on p "Edit" at bounding box center [318, 96] width 9 height 7
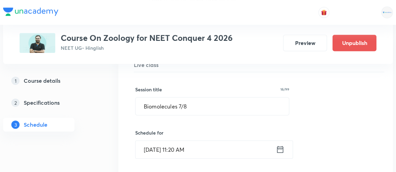
click at [279, 144] on icon at bounding box center [280, 149] width 9 height 10
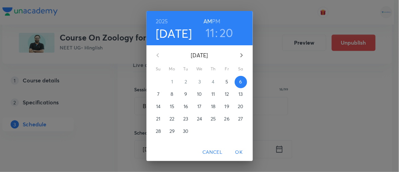
click at [207, 34] on h3 "11" at bounding box center [210, 32] width 9 height 14
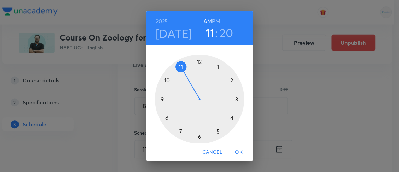
click at [160, 98] on div at bounding box center [199, 99] width 89 height 89
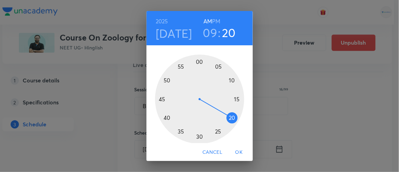
click at [162, 118] on div at bounding box center [199, 99] width 89 height 89
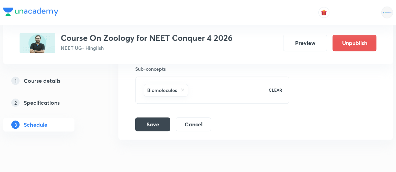
scroll to position [1785, 0]
click at [152, 116] on button "Save" at bounding box center [152, 123] width 35 height 14
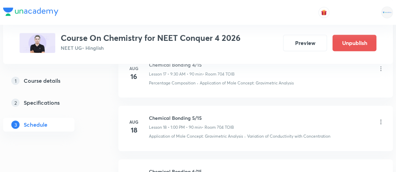
scroll to position [2077, 0]
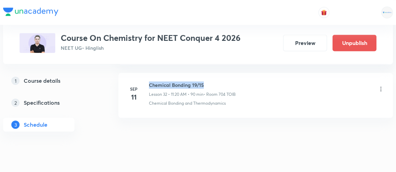
drag, startPoint x: 149, startPoint y: 74, endPoint x: 212, endPoint y: 69, distance: 63.7
click at [212, 73] on li "[DATE] Chemical Bonding 19/15 Lesson 32 • 11:20 AM • 90 min • Room 704 TOIB Che…" at bounding box center [255, 95] width 274 height 45
copy h6 "Chemical Bonding 19/15"
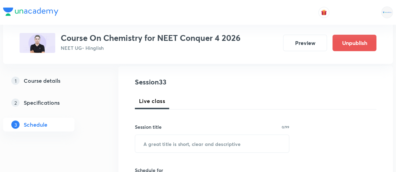
scroll to position [75, 0]
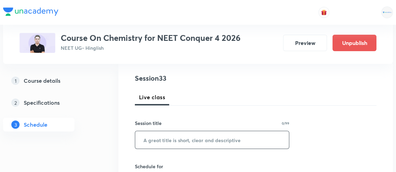
click at [160, 143] on input "text" at bounding box center [212, 139] width 154 height 17
paste input "Chemical Bonding 19/15"
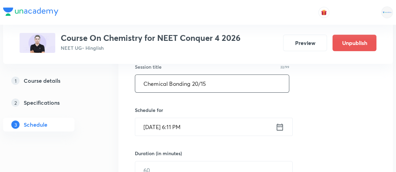
scroll to position [132, 0]
type input "Chemical Bonding 20/15"
click at [280, 127] on icon at bounding box center [279, 127] width 9 height 10
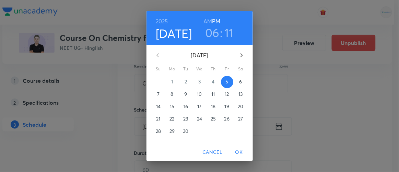
click at [239, 83] on p "6" at bounding box center [240, 81] width 3 height 7
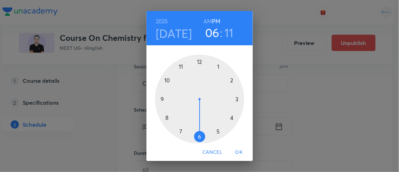
click at [215, 67] on div at bounding box center [199, 99] width 89 height 89
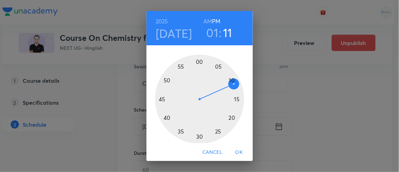
click at [195, 60] on div at bounding box center [199, 99] width 89 height 89
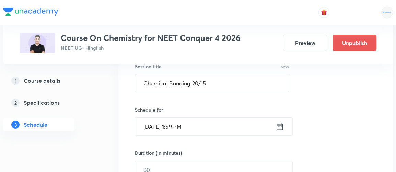
click at [279, 126] on icon at bounding box center [279, 127] width 9 height 10
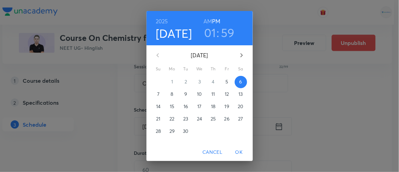
click at [227, 33] on h3 "59" at bounding box center [228, 32] width 14 height 14
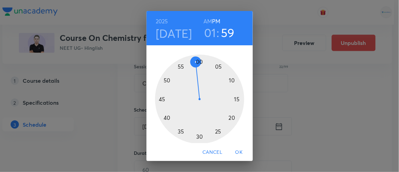
click at [197, 62] on div at bounding box center [199, 99] width 89 height 89
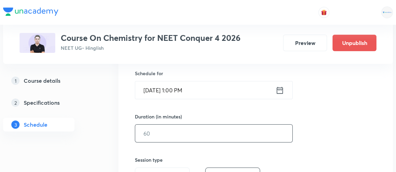
scroll to position [169, 0]
click at [166, 132] on input "text" at bounding box center [213, 132] width 157 height 17
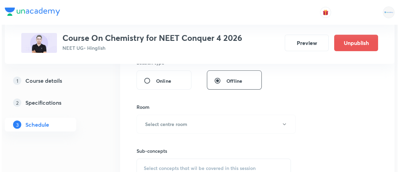
scroll to position [266, 0]
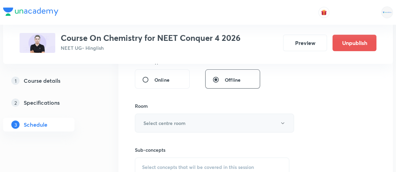
type input "90"
click at [170, 117] on button "Select centre room" at bounding box center [214, 123] width 159 height 19
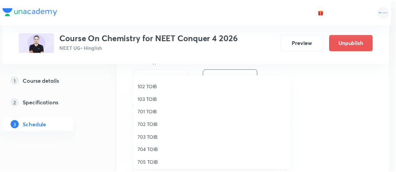
scroll to position [37, 0]
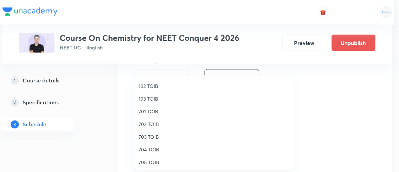
click at [147, 150] on span "704 TOIB" at bounding box center [214, 149] width 150 height 7
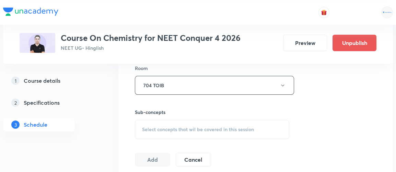
scroll to position [305, 0]
click at [197, 126] on span "Select concepts that wil be covered in this session" at bounding box center [198, 128] width 112 height 5
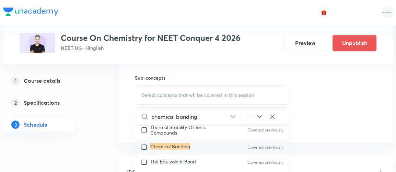
scroll to position [3302, 0]
type input "chemical bonding"
click at [144, 146] on input "checkbox" at bounding box center [146, 146] width 10 height 7
checkbox input "true"
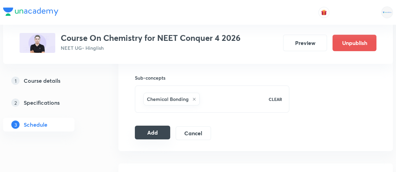
click at [151, 128] on button "Add" at bounding box center [152, 133] width 35 height 14
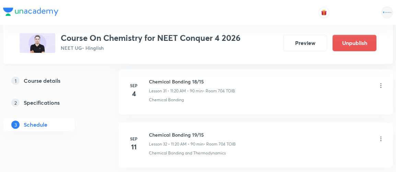
scroll to position [2084, 0]
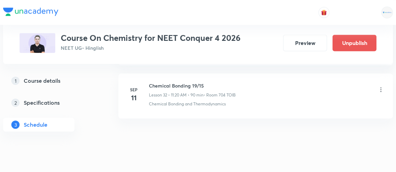
click at [382, 86] on icon at bounding box center [380, 89] width 7 height 7
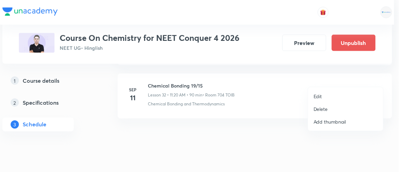
click at [246, 120] on div at bounding box center [199, 86] width 399 height 172
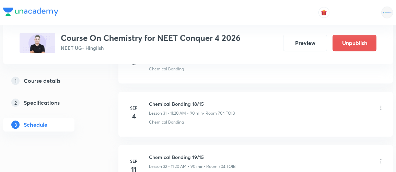
scroll to position [2013, 0]
click at [380, 158] on icon at bounding box center [380, 161] width 7 height 7
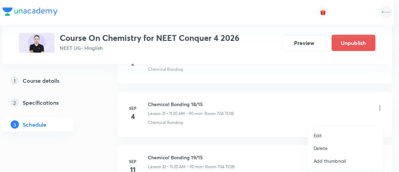
click at [318, 137] on p "Edit" at bounding box center [318, 135] width 9 height 7
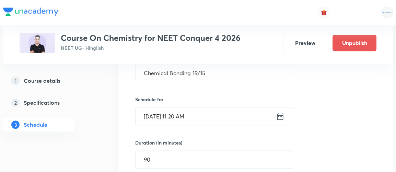
scroll to position [1797, 0]
click at [280, 113] on icon at bounding box center [280, 116] width 6 height 7
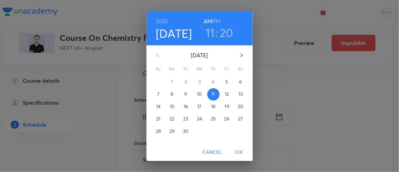
click at [239, 81] on p "6" at bounding box center [240, 81] width 3 height 7
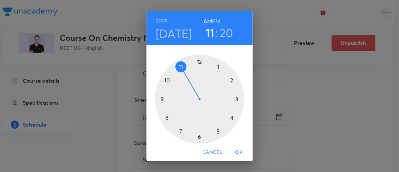
click at [244, 152] on span "OK" at bounding box center [239, 152] width 16 height 9
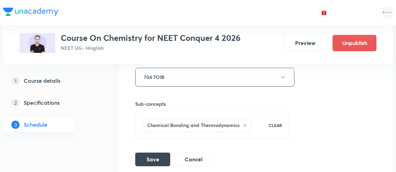
scroll to position [1975, 0]
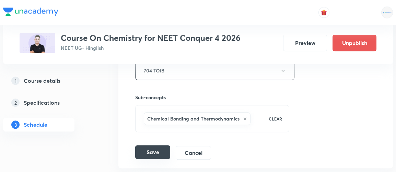
click at [154, 145] on button "Save" at bounding box center [152, 152] width 35 height 14
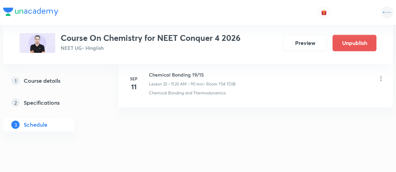
scroll to position [1763, 0]
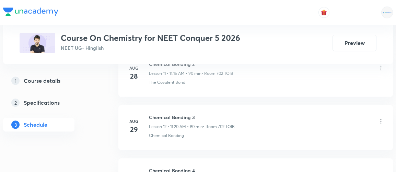
scroll to position [1171, 0]
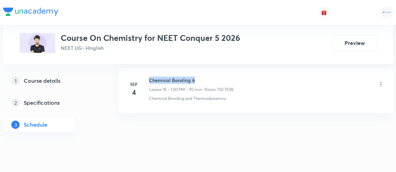
drag, startPoint x: 149, startPoint y: 76, endPoint x: 195, endPoint y: 75, distance: 46.0
click at [195, 77] on h6 "Chemical Bonding 6" at bounding box center [191, 80] width 85 height 7
copy h6 "Chemical Bonding 6"
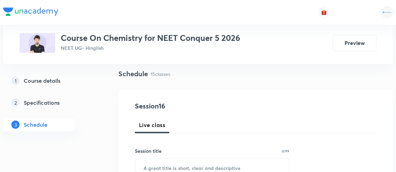
scroll to position [90, 0]
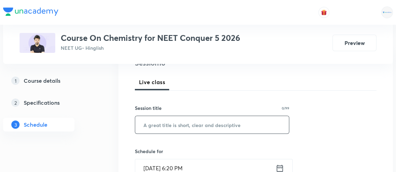
click at [181, 119] on input "text" at bounding box center [212, 124] width 154 height 17
paste input "Chemical Bonding 6"
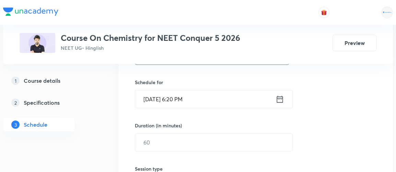
scroll to position [160, 0]
type input "Chemical Bonding 7"
click at [281, 97] on icon at bounding box center [279, 99] width 9 height 10
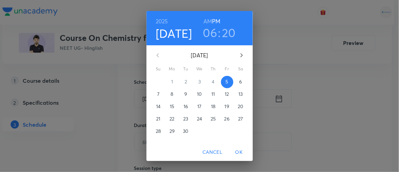
click at [239, 83] on p "6" at bounding box center [240, 81] width 3 height 7
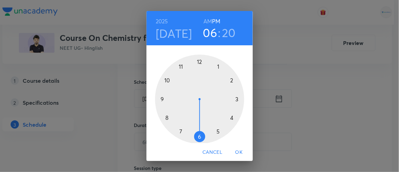
click at [206, 19] on h6 "AM" at bounding box center [207, 21] width 9 height 10
click at [159, 100] on div at bounding box center [199, 99] width 89 height 89
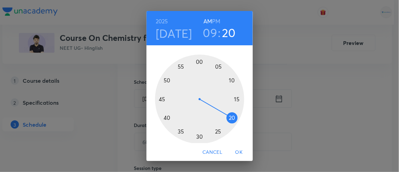
click at [164, 117] on div at bounding box center [199, 99] width 89 height 89
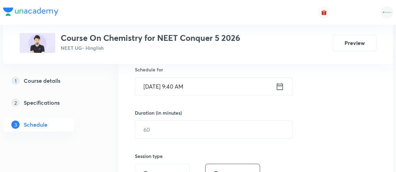
scroll to position [178, 0]
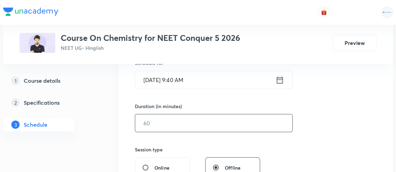
click at [154, 124] on input "text" at bounding box center [213, 122] width 157 height 17
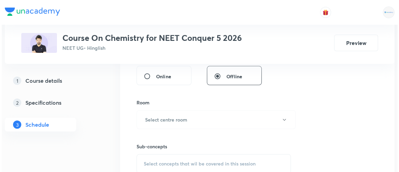
scroll to position [271, 0]
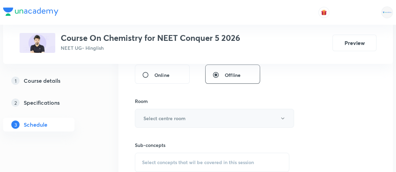
type input "90"
click at [161, 117] on h6 "Select centre room" at bounding box center [164, 118] width 42 height 7
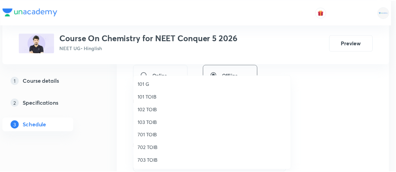
scroll to position [14, 0]
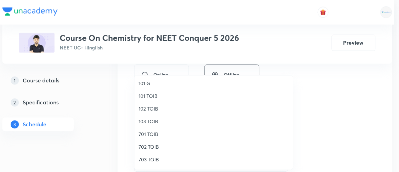
click at [148, 145] on span "702 TOIB" at bounding box center [214, 146] width 150 height 7
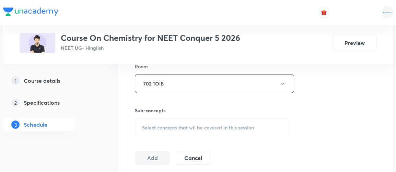
scroll to position [306, 0]
click at [191, 125] on span "Select concepts that wil be covered in this session" at bounding box center [198, 127] width 112 height 5
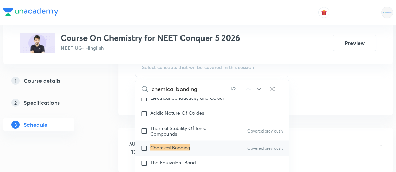
scroll to position [3247, 0]
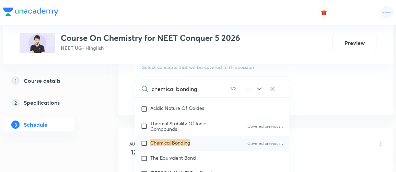
type input "chemical bonding"
click at [144, 145] on input "checkbox" at bounding box center [146, 143] width 10 height 7
checkbox input "true"
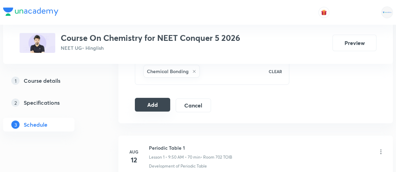
click at [164, 101] on button "Add" at bounding box center [152, 105] width 35 height 14
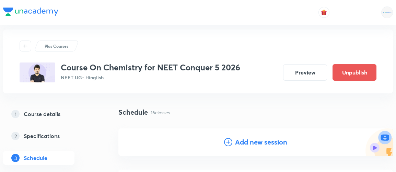
scroll to position [0, 0]
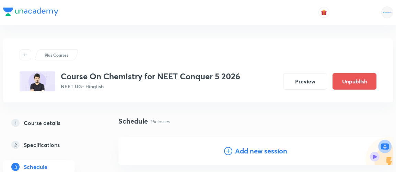
click at [259, 152] on h4 "Add new session" at bounding box center [261, 151] width 52 height 10
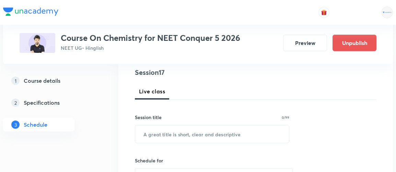
scroll to position [83, 0]
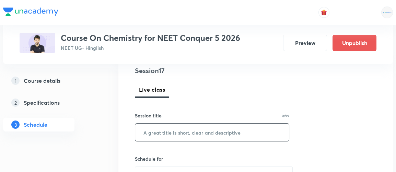
click at [202, 132] on input "text" at bounding box center [212, 132] width 154 height 17
paste input "Chemical Bonding 6"
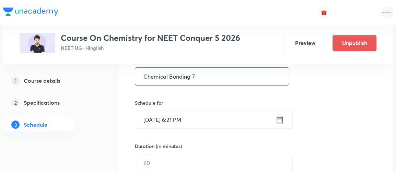
scroll to position [142, 0]
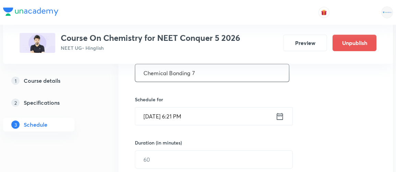
type input "Chemical Bonding 7"
click at [280, 115] on icon at bounding box center [279, 117] width 9 height 10
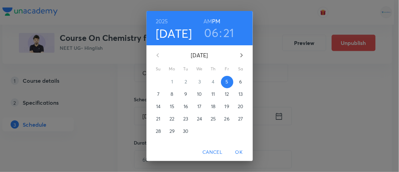
click at [236, 84] on span "6" at bounding box center [241, 81] width 12 height 7
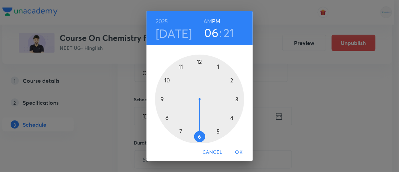
click at [216, 66] on div at bounding box center [199, 99] width 89 height 89
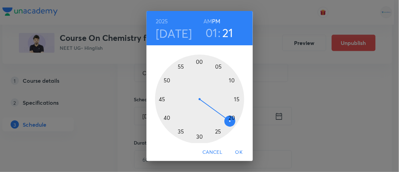
click at [198, 60] on div at bounding box center [199, 99] width 89 height 89
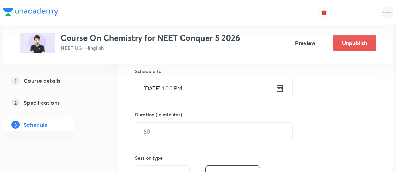
scroll to position [169, 0]
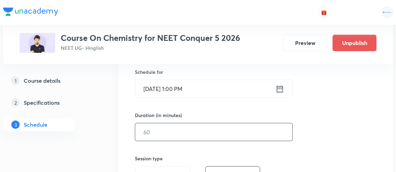
click at [169, 126] on input "text" at bounding box center [213, 131] width 157 height 17
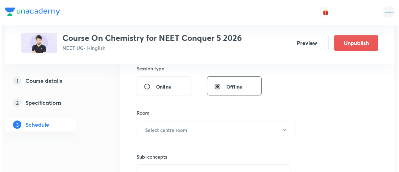
scroll to position [261, 0]
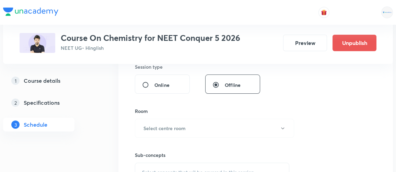
type input "90"
click at [169, 126] on h6 "Select centre room" at bounding box center [164, 128] width 42 height 7
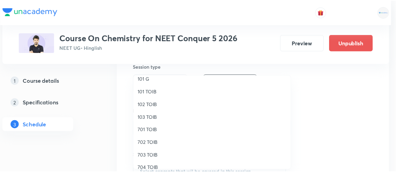
scroll to position [24, 0]
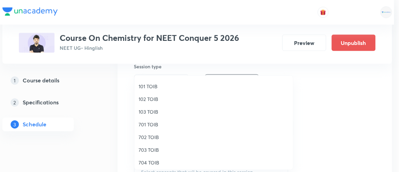
click at [153, 137] on span "702 TOIB" at bounding box center [214, 136] width 150 height 7
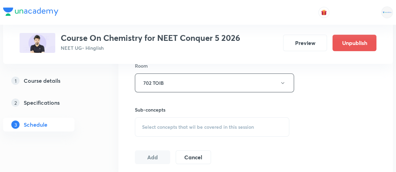
scroll to position [308, 0]
click at [162, 124] on span "Select concepts that wil be covered in this session" at bounding box center [198, 125] width 112 height 5
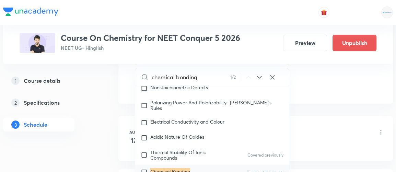
scroll to position [3215, 0]
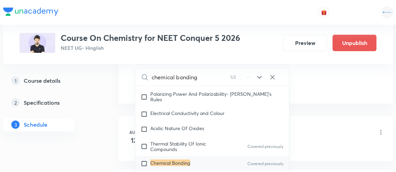
type input "chemical bonding"
click at [144, 166] on input "checkbox" at bounding box center [146, 163] width 10 height 7
checkbox input "true"
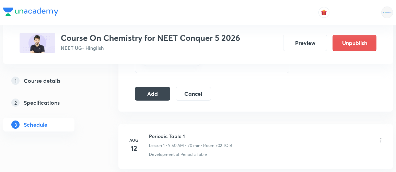
click at [154, 90] on button "Add" at bounding box center [152, 93] width 35 height 14
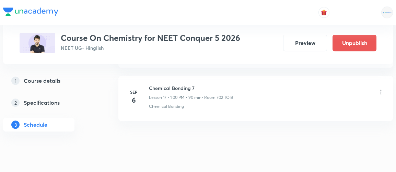
scroll to position [962, 0]
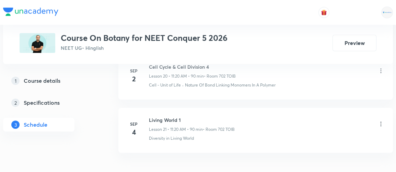
scroll to position [1489, 0]
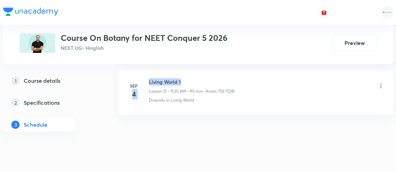
drag, startPoint x: 149, startPoint y: 76, endPoint x: 184, endPoint y: 73, distance: 35.8
click at [184, 78] on div "[DATE] Living World 1 Lesson 21 • 11:20 AM • 90 min • Room 702 TOIB Diversity i…" at bounding box center [255, 90] width 257 height 25
drag, startPoint x: 149, startPoint y: 75, endPoint x: 187, endPoint y: 70, distance: 39.1
click at [187, 70] on li "[DATE] Living World 1 Lesson 21 • 11:20 AM • 90 min • Room 702 TOIB Diversity i…" at bounding box center [255, 92] width 274 height 45
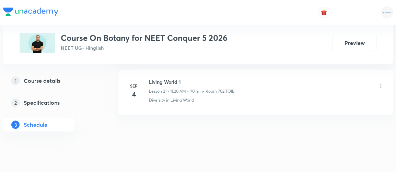
drag, startPoint x: 150, startPoint y: 76, endPoint x: 180, endPoint y: 75, distance: 30.5
click at [180, 78] on h6 "Living World 1" at bounding box center [192, 81] width 86 height 7
copy h6 "Living World 1"
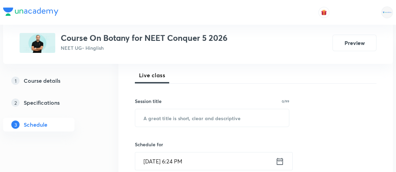
scroll to position [97, 0]
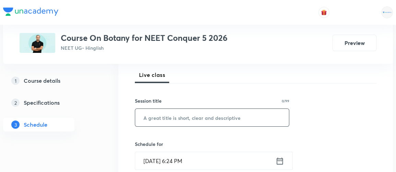
click at [219, 114] on input "text" at bounding box center [212, 117] width 154 height 17
paste input "Living World 1"
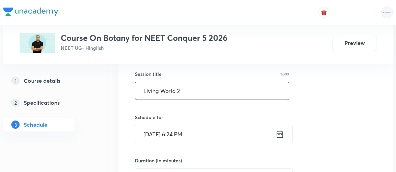
scroll to position [126, 0]
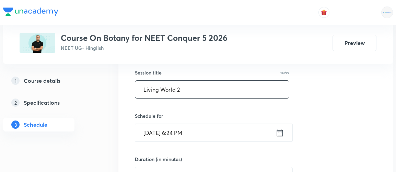
type input "Living World 2"
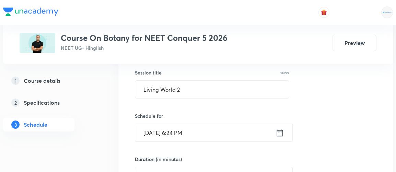
click at [281, 130] on icon at bounding box center [279, 133] width 9 height 10
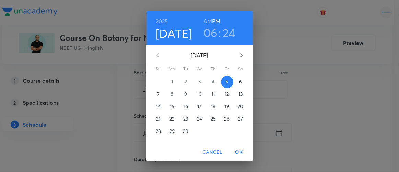
click at [239, 83] on p "6" at bounding box center [240, 81] width 3 height 7
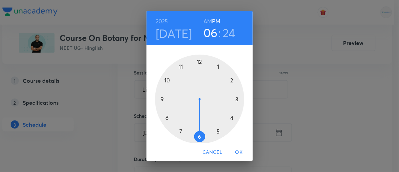
click at [204, 20] on h6 "AM" at bounding box center [207, 21] width 9 height 10
click at [177, 67] on div at bounding box center [199, 99] width 89 height 89
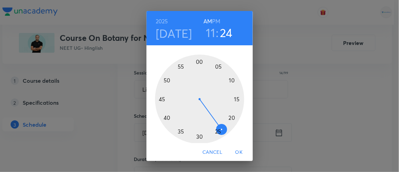
click at [231, 118] on div at bounding box center [199, 99] width 89 height 89
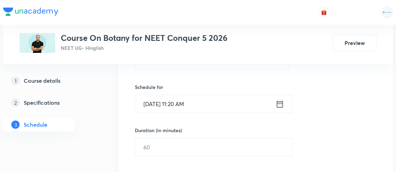
scroll to position [155, 0]
click at [160, 145] on input "text" at bounding box center [213, 146] width 157 height 17
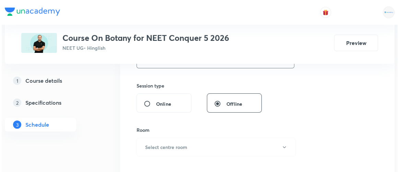
scroll to position [243, 0]
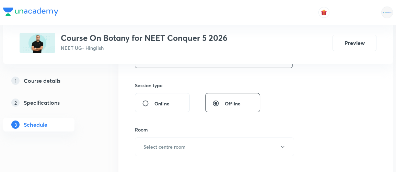
type input "90"
click at [160, 145] on h6 "Select centre room" at bounding box center [164, 146] width 42 height 7
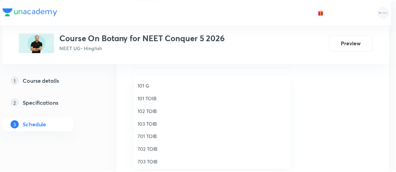
scroll to position [15, 0]
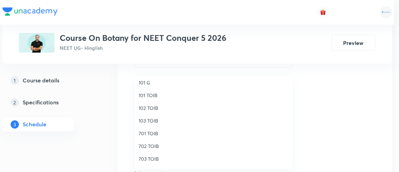
click at [155, 144] on span "702 TOIB" at bounding box center [214, 145] width 150 height 7
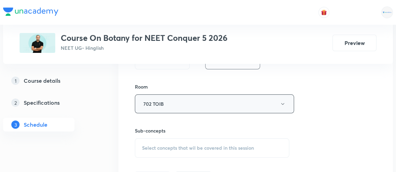
scroll to position [286, 0]
click at [179, 145] on span "Select concepts that wil be covered in this session" at bounding box center [198, 147] width 112 height 5
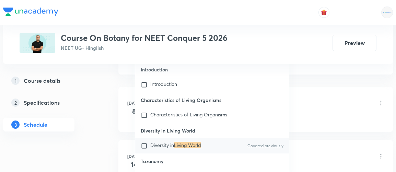
scroll to position [408, 0]
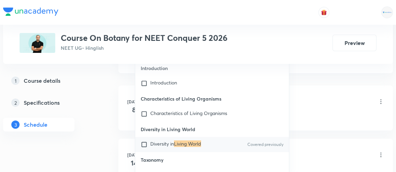
type input "living world"
click at [146, 143] on input "checkbox" at bounding box center [146, 144] width 10 height 7
checkbox input "true"
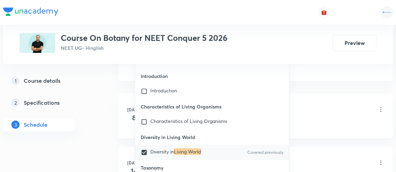
click at [90, 136] on div "1 Course details 2 Specifications 3 Schedule" at bounding box center [49, 107] width 93 height 66
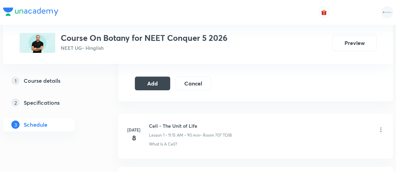
scroll to position [387, 0]
click at [155, 83] on button "Add" at bounding box center [152, 84] width 35 height 14
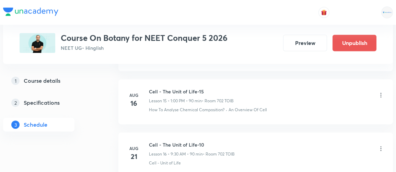
scroll to position [1228, 0]
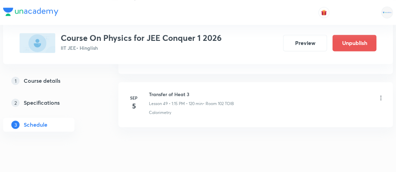
scroll to position [3015, 0]
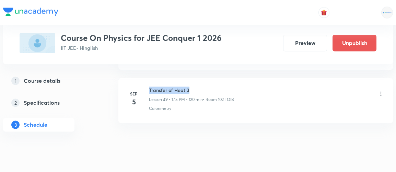
drag, startPoint x: 148, startPoint y: 74, endPoint x: 198, endPoint y: 75, distance: 50.8
click at [198, 86] on div "[DATE] Transfer of Heat 3 Lesson 49 • 1:15 PM • 120 min • Room 102 TOIB Calorim…" at bounding box center [255, 98] width 257 height 25
copy h6 "Transfer of Heat 3"
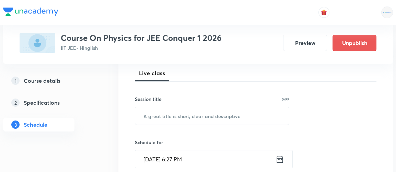
scroll to position [97, 0]
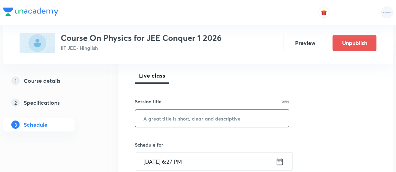
click at [190, 120] on input "text" at bounding box center [212, 117] width 154 height 17
paste input "Transfer of Heat 3"
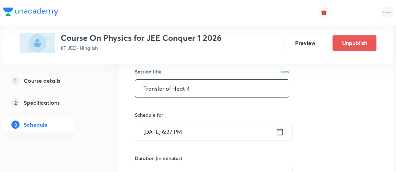
scroll to position [127, 0]
type input "Transfer of Heat 4"
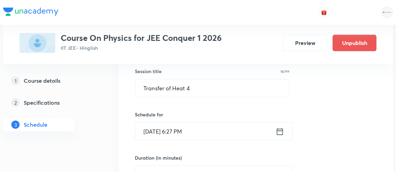
click at [279, 131] on icon at bounding box center [279, 132] width 9 height 10
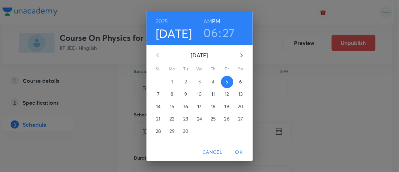
click at [239, 79] on p "6" at bounding box center [240, 81] width 3 height 7
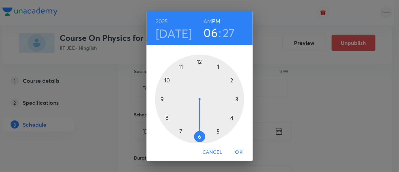
click at [159, 99] on div at bounding box center [199, 99] width 89 height 89
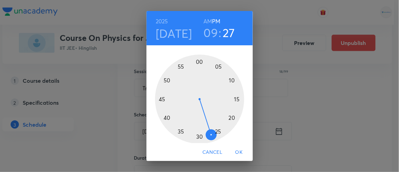
click at [236, 99] on div at bounding box center [199, 99] width 89 height 89
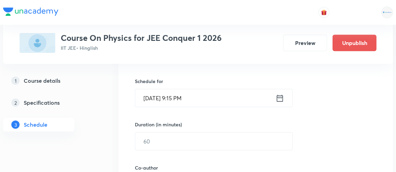
scroll to position [171, 0]
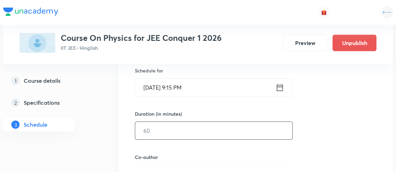
click at [159, 133] on input "text" at bounding box center [213, 130] width 157 height 17
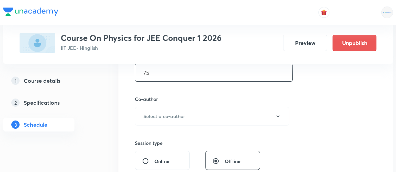
scroll to position [234, 0]
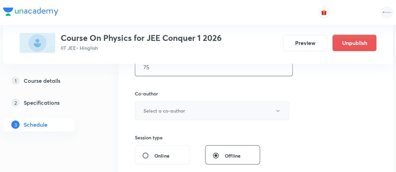
type input "75"
click at [162, 108] on h6 "Select a co-author" at bounding box center [164, 110] width 42 height 7
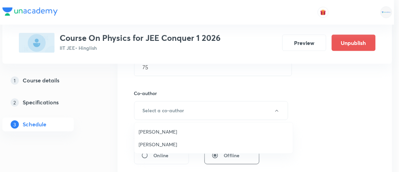
click at [157, 131] on span "Vinod Kumar Dixit" at bounding box center [214, 131] width 150 height 7
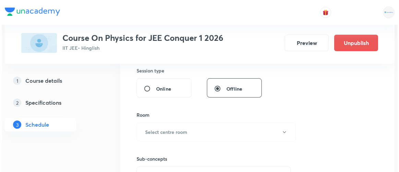
scroll to position [306, 0]
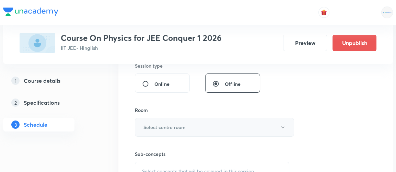
click at [166, 126] on h6 "Select centre room" at bounding box center [164, 127] width 42 height 7
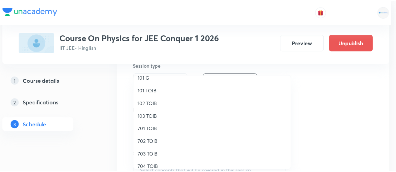
scroll to position [19, 0]
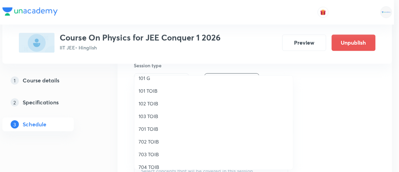
click at [145, 102] on span "102 TOIB" at bounding box center [214, 103] width 150 height 7
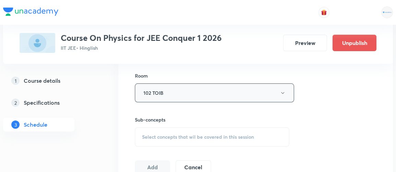
scroll to position [342, 0]
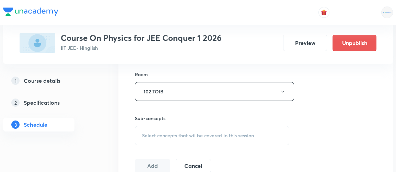
click at [174, 133] on span "Select concepts that wil be covered in this session" at bounding box center [198, 135] width 112 height 5
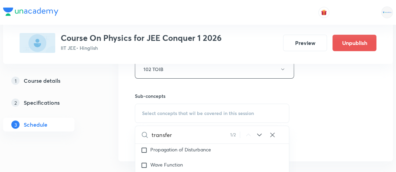
scroll to position [3452, 0]
click at [257, 134] on icon at bounding box center [259, 135] width 8 height 8
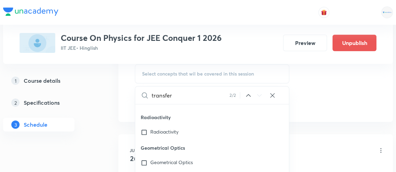
scroll to position [405, 0]
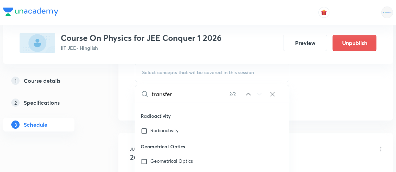
click at [183, 93] on input "transfer" at bounding box center [191, 93] width 78 height 17
type input "t"
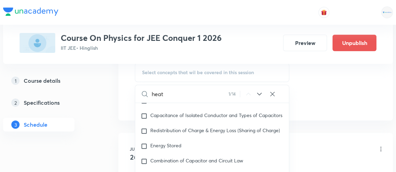
scroll to position [6748, 0]
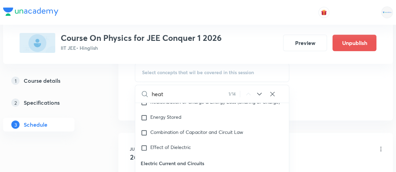
type input "heat"
click at [258, 94] on icon at bounding box center [259, 94] width 8 height 8
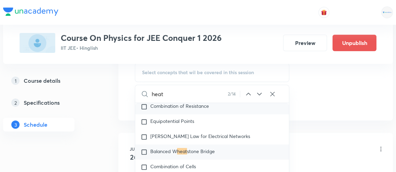
scroll to position [6986, 0]
click at [261, 94] on icon at bounding box center [259, 94] width 8 height 8
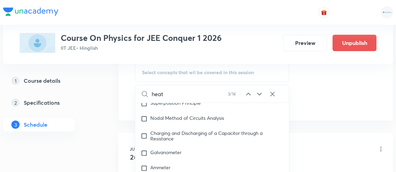
scroll to position [7085, 0]
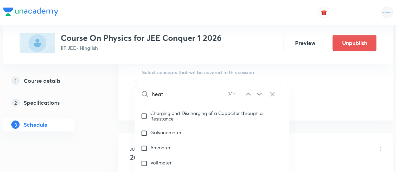
click at [261, 94] on icon at bounding box center [259, 94] width 8 height 8
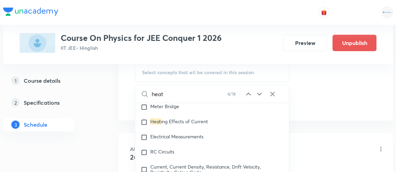
scroll to position [7179, 0]
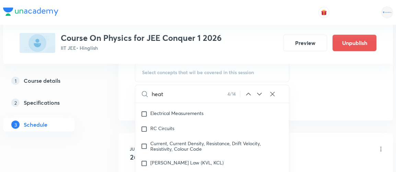
click at [261, 94] on icon at bounding box center [259, 94] width 8 height 8
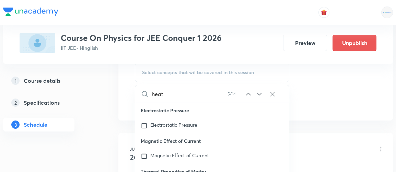
scroll to position [8361, 0]
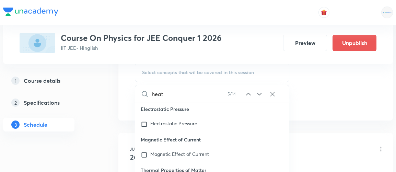
click at [258, 93] on icon at bounding box center [259, 94] width 8 height 8
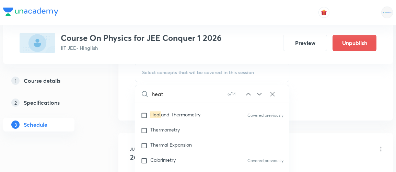
scroll to position [8451, 0]
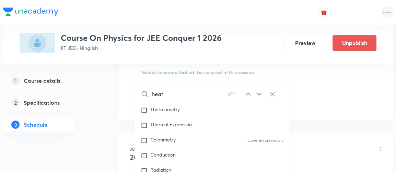
click at [258, 93] on icon at bounding box center [259, 94] width 8 height 8
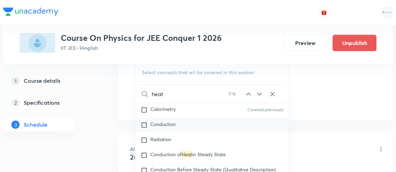
click at [149, 125] on div "Conduction" at bounding box center [212, 124] width 154 height 15
checkbox input "true"
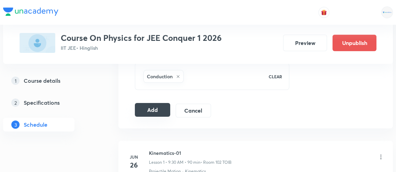
click at [149, 108] on button "Add" at bounding box center [152, 110] width 35 height 14
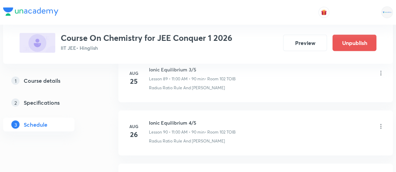
scroll to position [5571, 0]
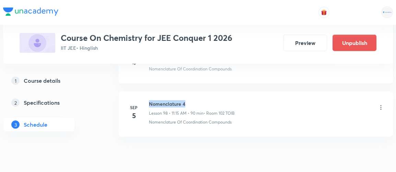
drag, startPoint x: 150, startPoint y: 76, endPoint x: 202, endPoint y: 72, distance: 52.7
click at [202, 100] on h6 "Nomenclature 4" at bounding box center [192, 103] width 86 height 7
copy h6 "Nomenclature 4"
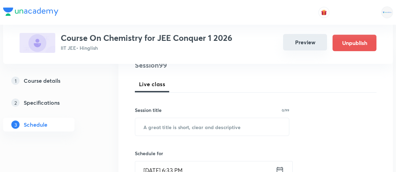
scroll to position [90, 0]
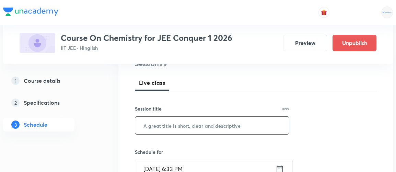
click at [197, 131] on input "text" at bounding box center [212, 125] width 154 height 17
paste input "Nomenclature 4"
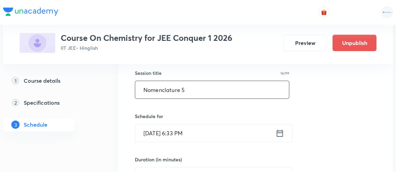
scroll to position [127, 0]
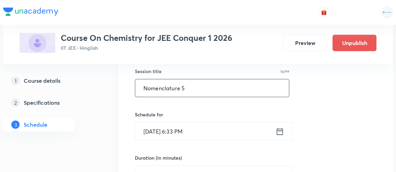
type input "Nomenclature 5"
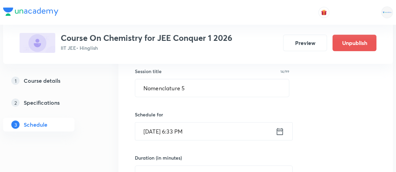
click at [278, 131] on icon at bounding box center [279, 132] width 9 height 10
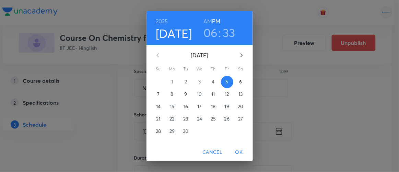
click at [239, 82] on p "6" at bounding box center [240, 81] width 3 height 7
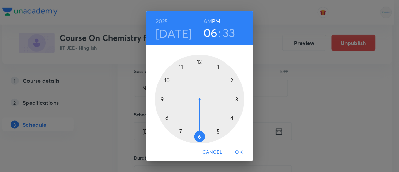
click at [204, 17] on h6 "AM" at bounding box center [207, 21] width 9 height 10
click at [177, 67] on div at bounding box center [199, 99] width 89 height 89
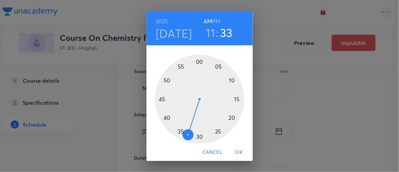
click at [235, 101] on div at bounding box center [199, 99] width 89 height 89
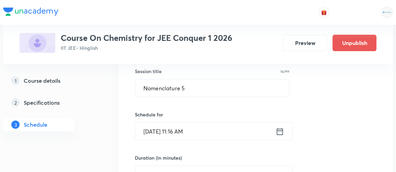
click at [277, 129] on icon at bounding box center [280, 131] width 6 height 7
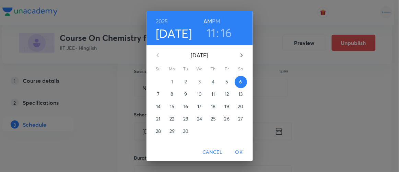
click at [223, 33] on h3 "16" at bounding box center [227, 32] width 12 height 14
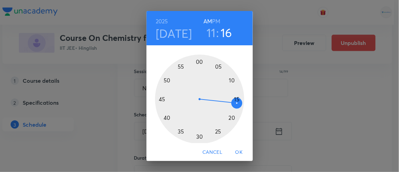
click at [196, 60] on div at bounding box center [199, 99] width 89 height 89
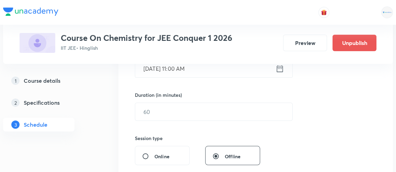
scroll to position [191, 0]
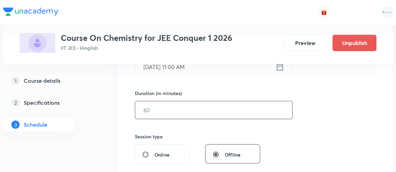
click at [154, 107] on input "text" at bounding box center [213, 109] width 157 height 17
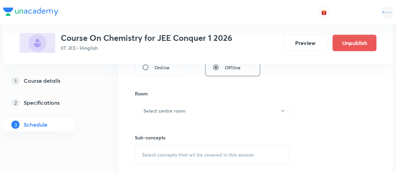
scroll to position [283, 0]
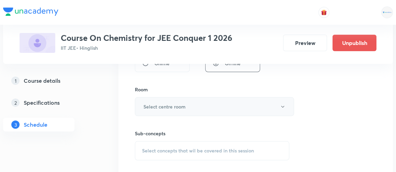
type input "90"
click at [171, 106] on h6 "Select centre room" at bounding box center [164, 106] width 42 height 7
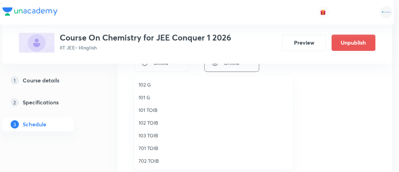
click at [148, 122] on span "102 TOIB" at bounding box center [214, 122] width 150 height 7
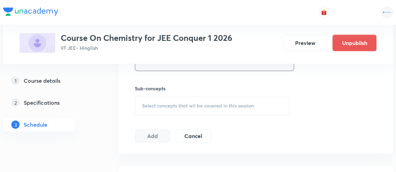
scroll to position [328, 0]
click at [189, 99] on div "Select concepts that wil be covered in this session" at bounding box center [212, 105] width 154 height 19
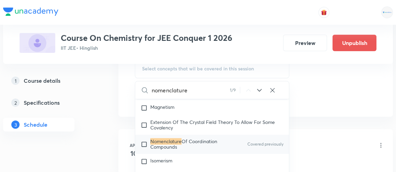
scroll to position [9229, 0]
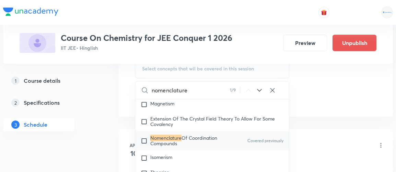
type input "nomenclature"
click at [144, 135] on input "checkbox" at bounding box center [146, 140] width 10 height 11
checkbox input "true"
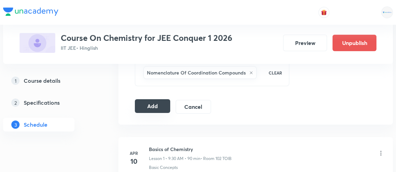
click at [159, 104] on button "Add" at bounding box center [152, 106] width 35 height 14
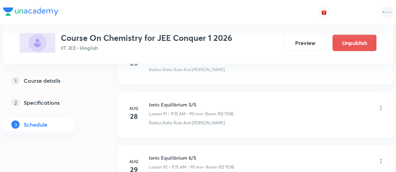
scroll to position [5257, 0]
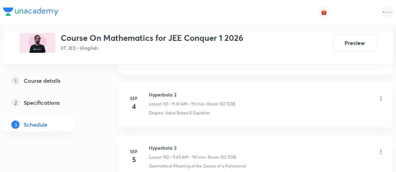
scroll to position [5788, 0]
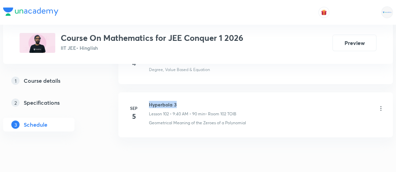
drag, startPoint x: 149, startPoint y: 75, endPoint x: 185, endPoint y: 74, distance: 35.4
click at [185, 101] on h6 "Hyperbola 3" at bounding box center [192, 104] width 87 height 7
copy h6 "Hyperbola 3"
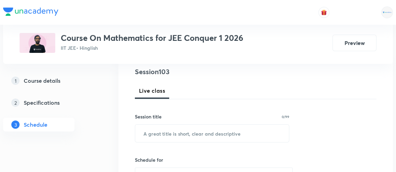
scroll to position [86, 0]
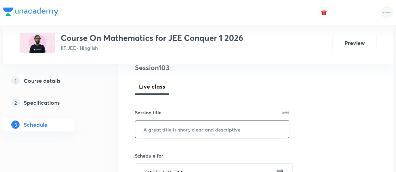
click at [218, 129] on input "text" at bounding box center [212, 128] width 154 height 17
paste input "Hyperbola 3"
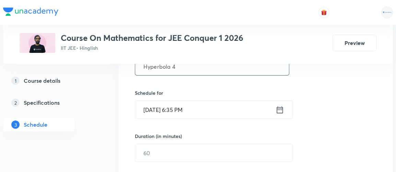
scroll to position [156, 0]
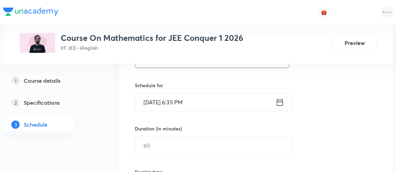
type input "Hyperbola 4"
click at [280, 99] on icon at bounding box center [279, 102] width 9 height 10
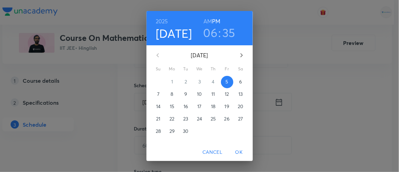
click at [235, 83] on span "6" at bounding box center [241, 81] width 12 height 7
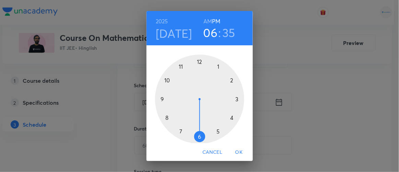
click at [204, 21] on h6 "AM" at bounding box center [207, 21] width 9 height 10
click at [217, 22] on h6 "PM" at bounding box center [216, 21] width 8 height 10
click at [216, 67] on div at bounding box center [199, 99] width 89 height 89
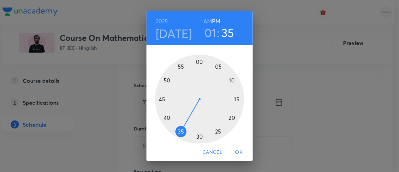
click at [196, 63] on div at bounding box center [199, 99] width 89 height 89
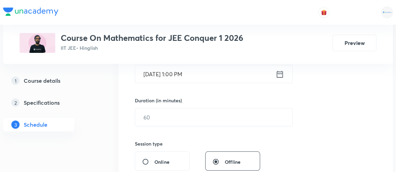
scroll to position [186, 0]
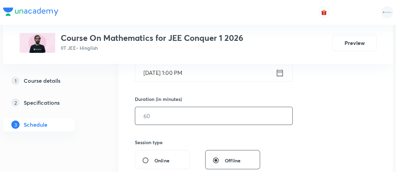
click at [164, 116] on input "text" at bounding box center [213, 115] width 157 height 17
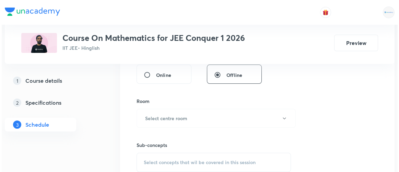
scroll to position [272, 0]
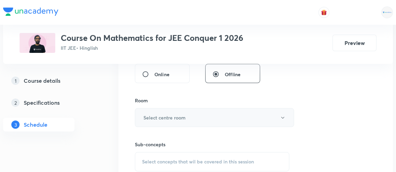
type input "90"
click at [155, 120] on button "Select centre room" at bounding box center [214, 117] width 159 height 19
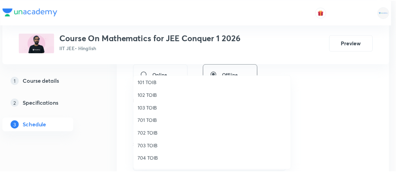
scroll to position [29, 0]
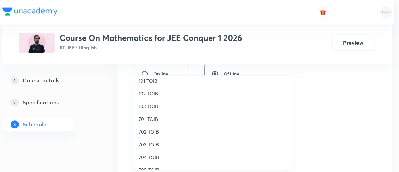
click at [148, 90] on span "102 TOIB" at bounding box center [214, 93] width 150 height 7
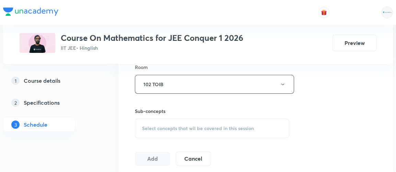
scroll to position [306, 0]
click at [189, 126] on span "Select concepts that wil be covered in this session" at bounding box center [198, 127] width 112 height 5
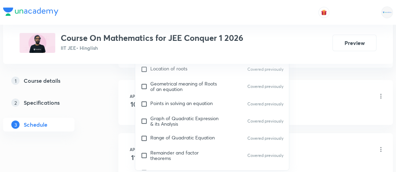
scroll to position [43, 0]
type input "hyperbola"
click at [165, 136] on span "Range of Quadratic Equation" at bounding box center [182, 137] width 64 height 7
checkbox input "true"
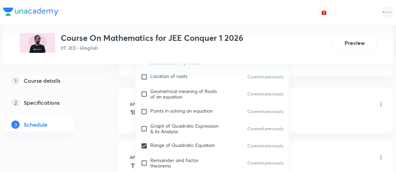
click at [96, 120] on div "1 Course details 2 Specifications 3 Schedule" at bounding box center [49, 107] width 93 height 66
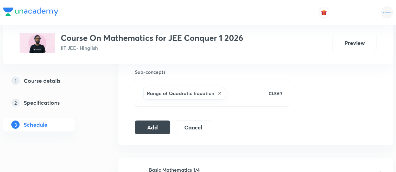
scroll to position [347, 0]
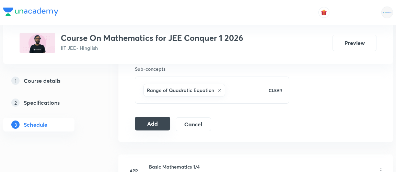
click at [146, 120] on button "Add" at bounding box center [152, 124] width 35 height 14
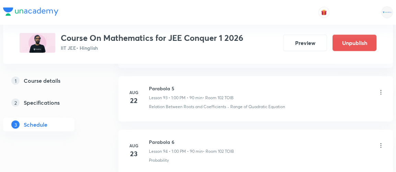
scroll to position [5527, 0]
